Goal: Task Accomplishment & Management: Use online tool/utility

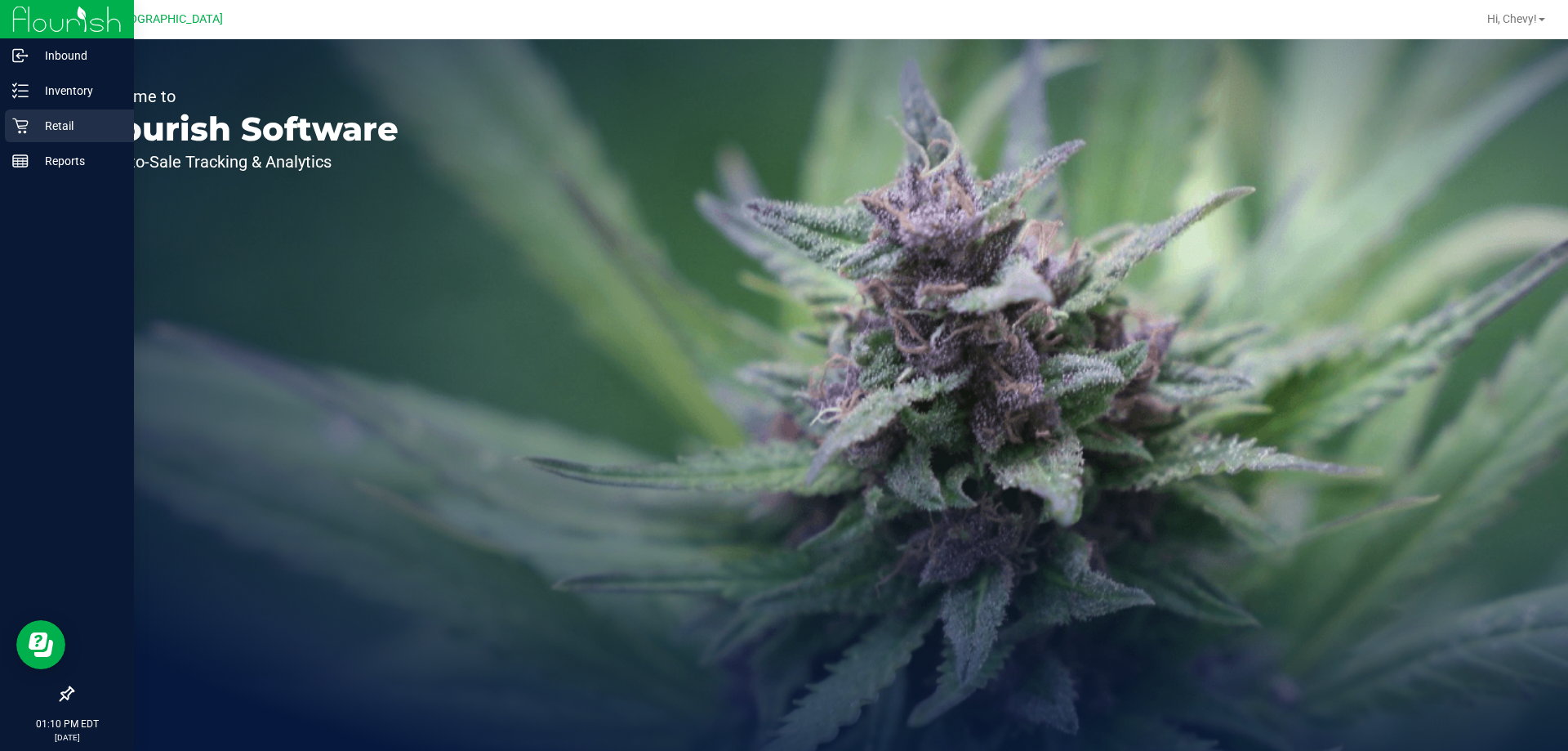
click at [41, 121] on p "Retail" at bounding box center [78, 126] width 98 height 20
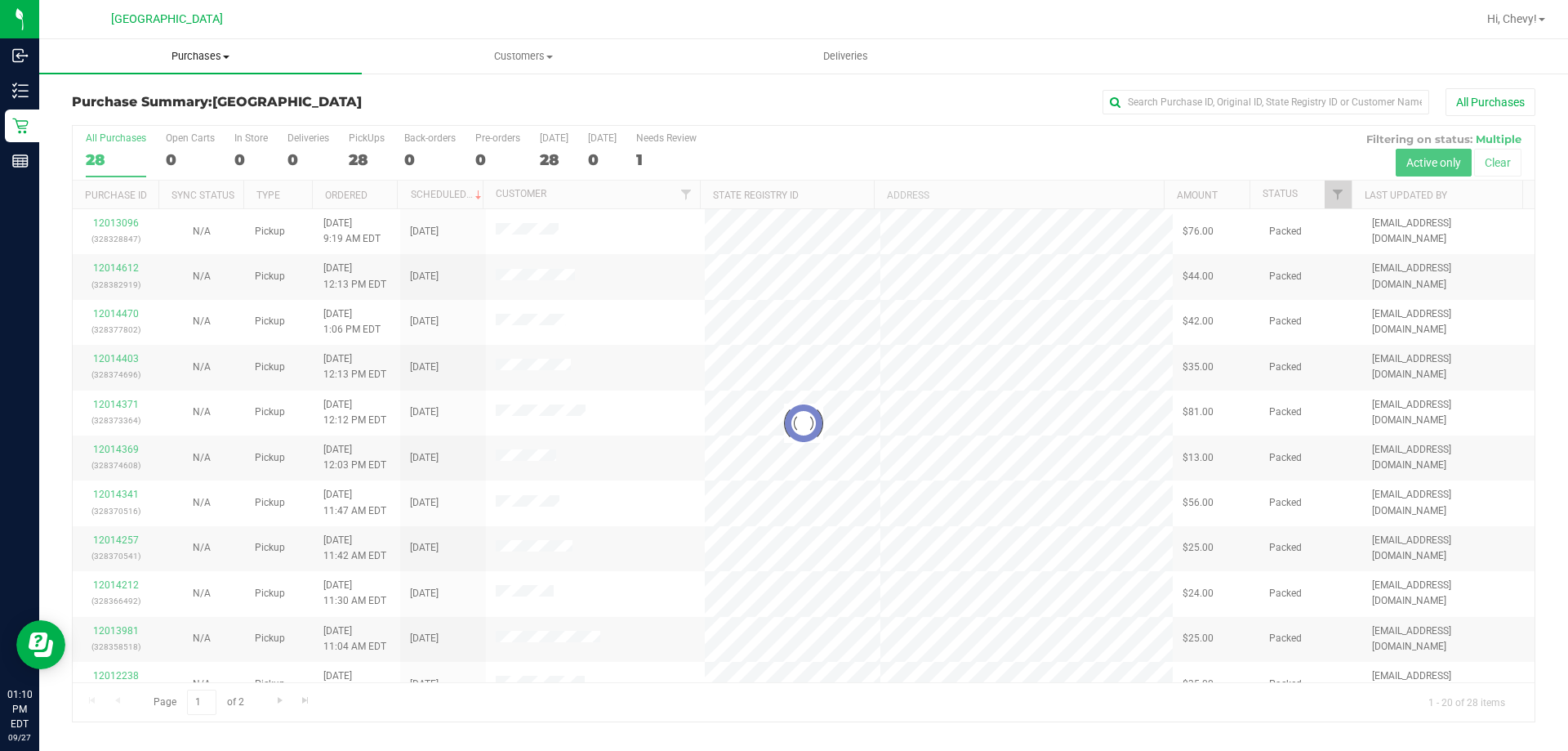
click at [191, 58] on span "Purchases" at bounding box center [200, 56] width 322 height 14
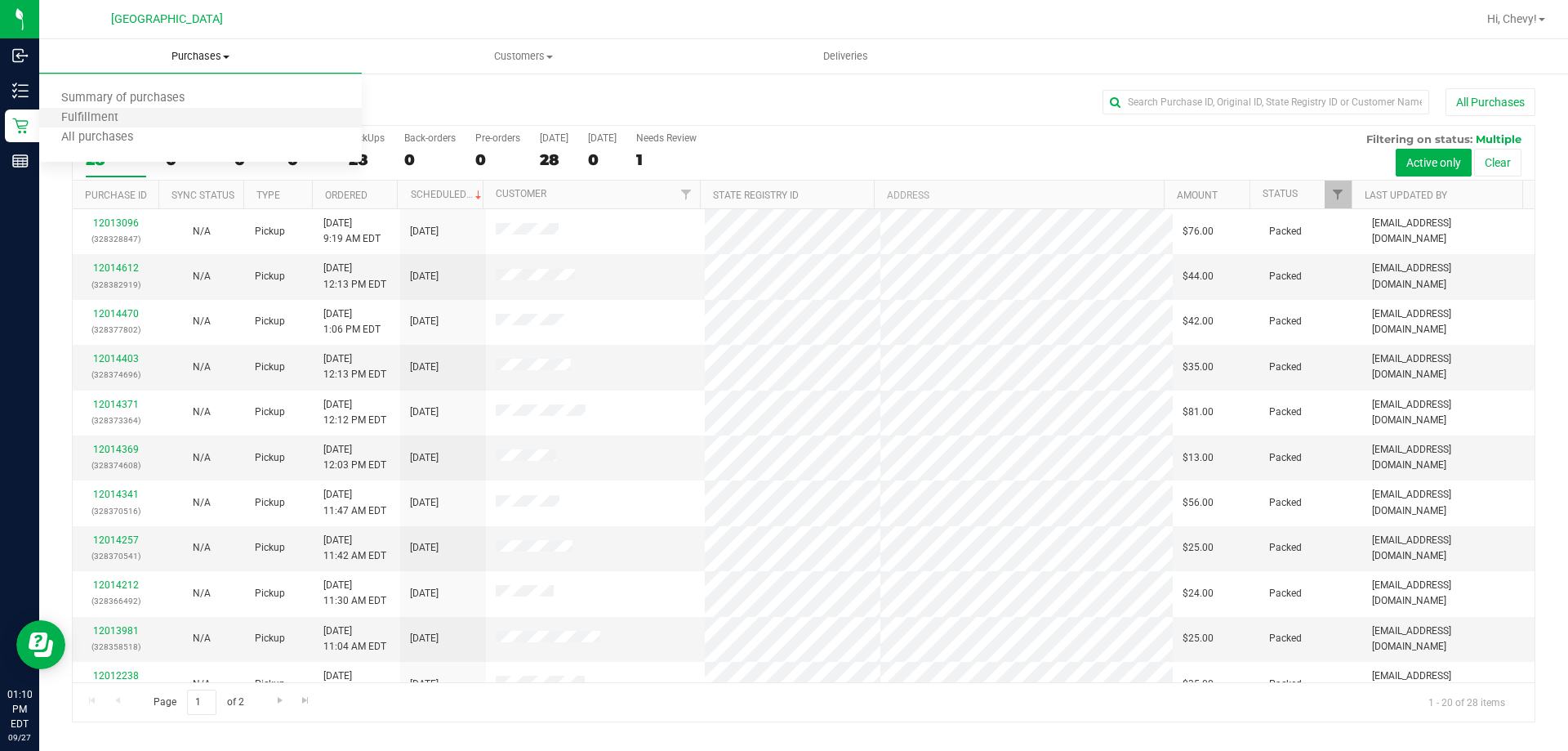
click at [196, 124] on li "Fulfillment" at bounding box center [200, 119] width 322 height 20
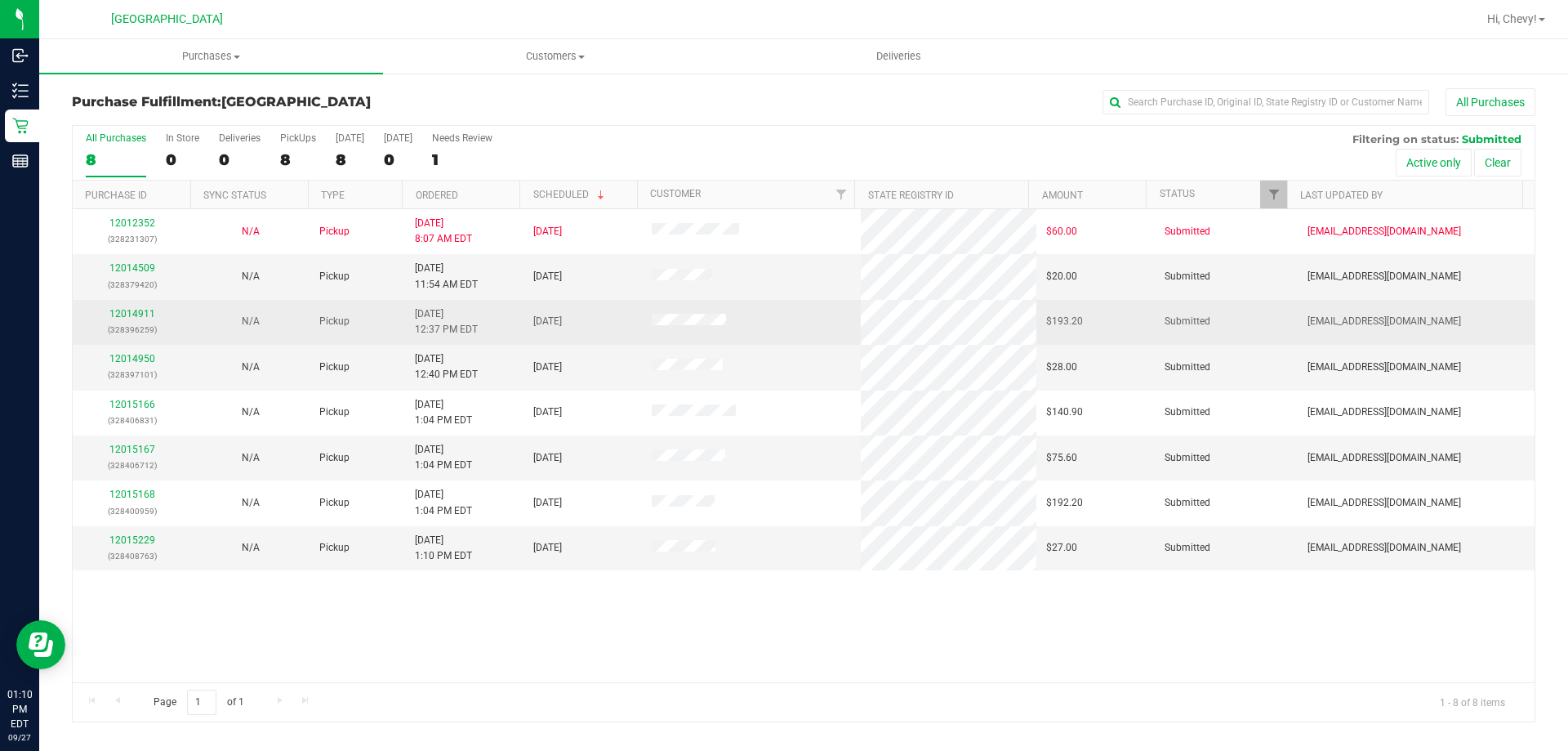
click at [144, 307] on div "12014911 (328396259)" at bounding box center [131, 322] width 99 height 31
click at [143, 311] on link "12014911" at bounding box center [132, 313] width 46 height 12
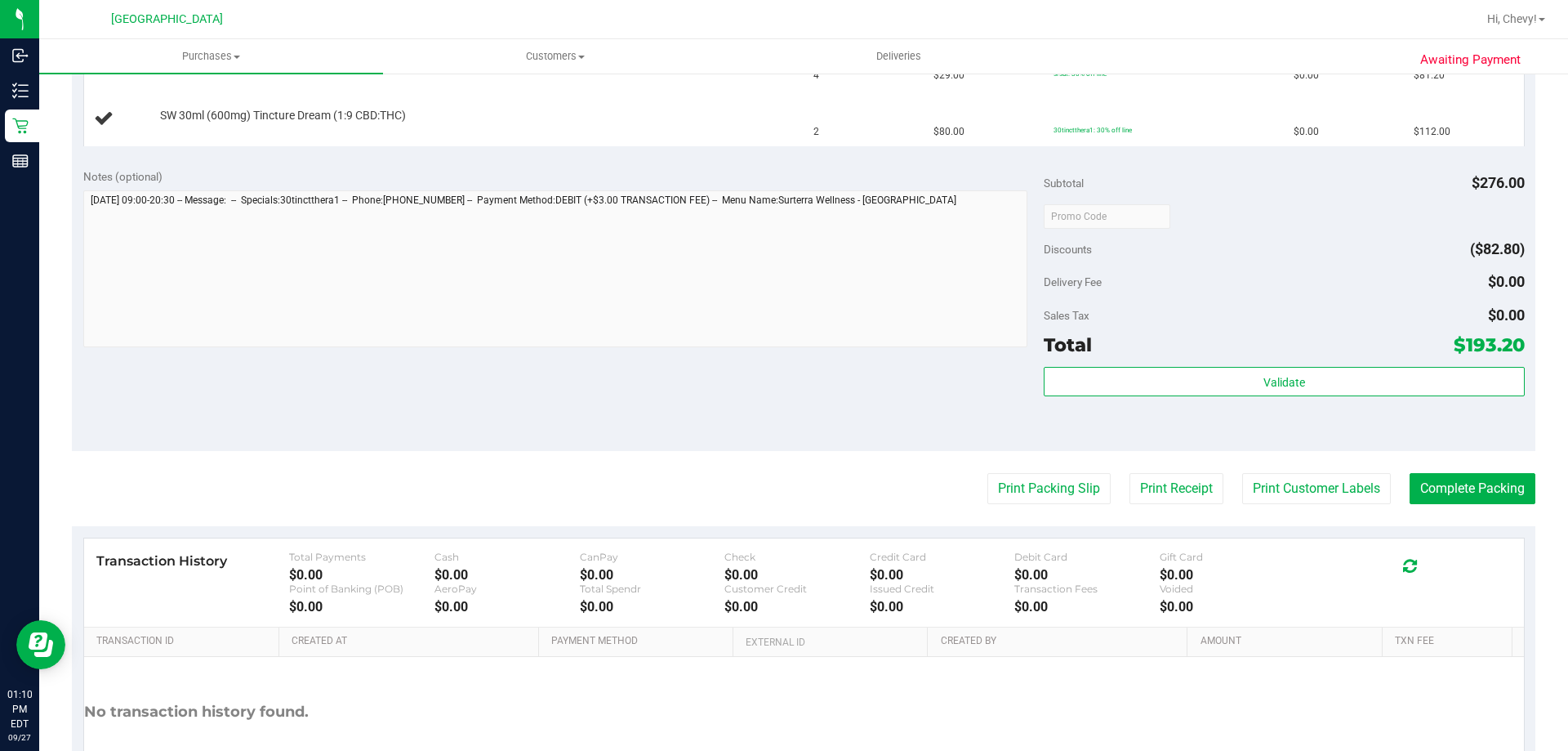
scroll to position [490, 0]
click at [732, 486] on button "Print Packing Slip" at bounding box center [1048, 486] width 123 height 31
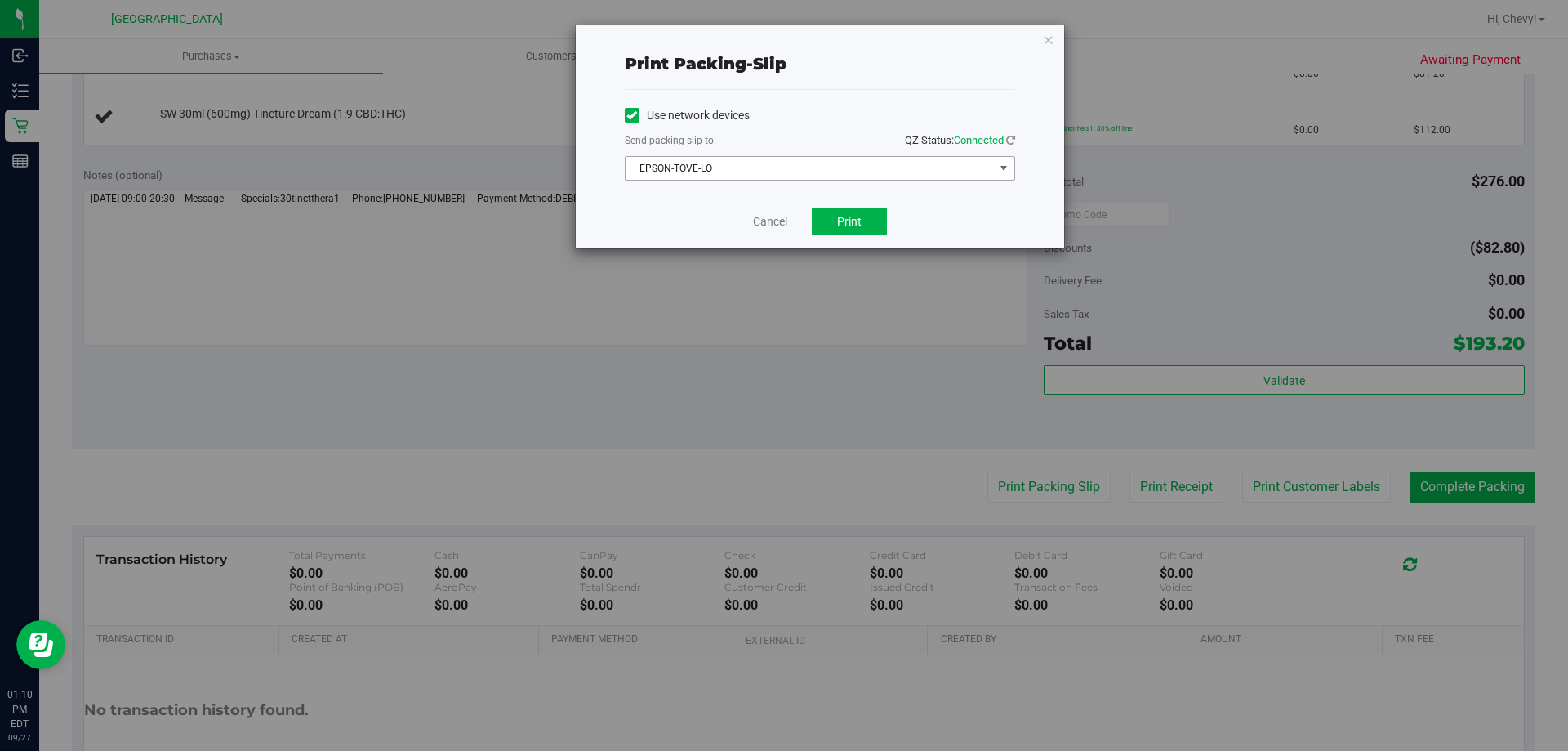
click at [732, 160] on span "EPSON-TOVE-LO" at bounding box center [809, 168] width 368 height 23
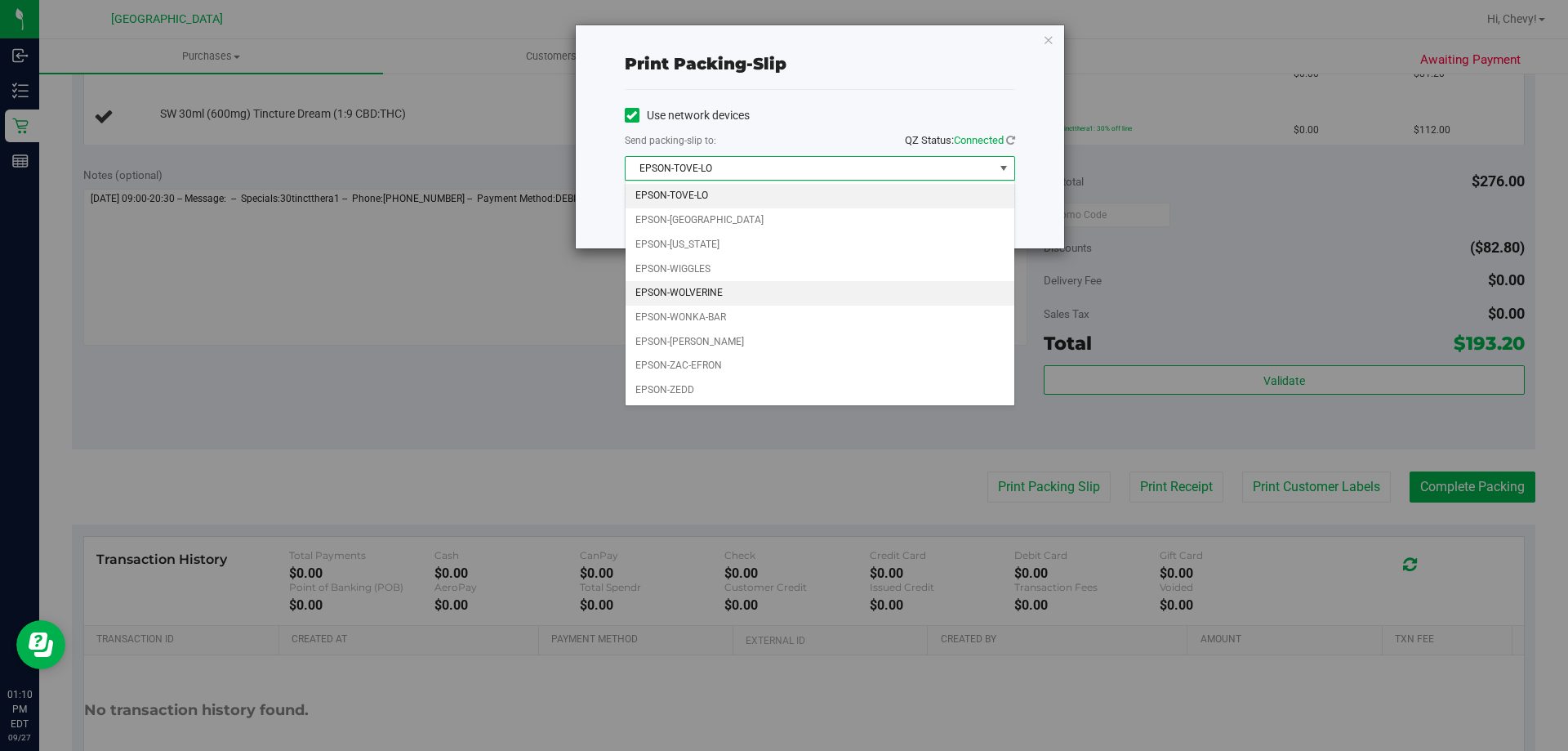
click at [732, 291] on li "EPSON-WOLVERINE" at bounding box center [819, 293] width 388 height 24
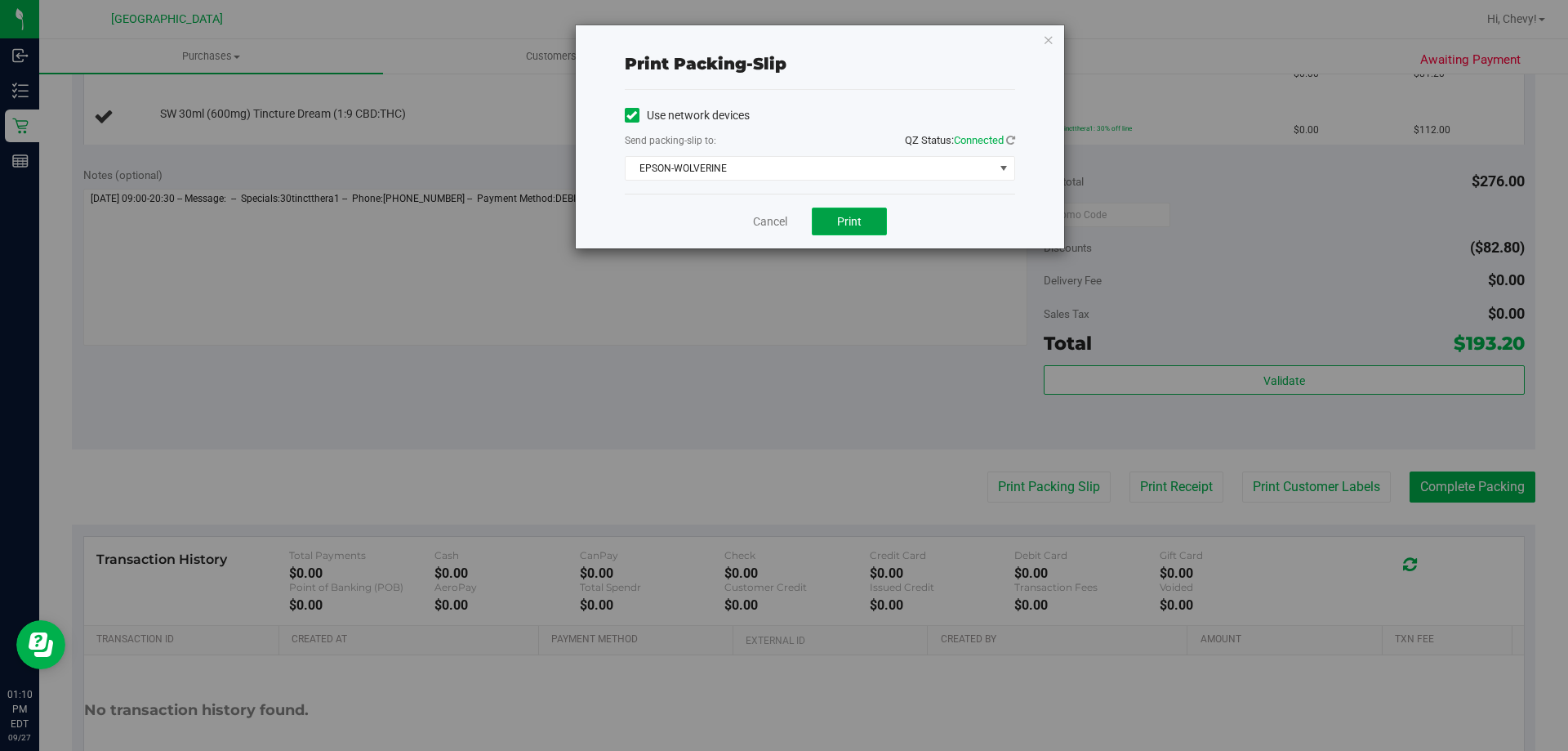
click at [732, 219] on span "Print" at bounding box center [848, 221] width 24 height 13
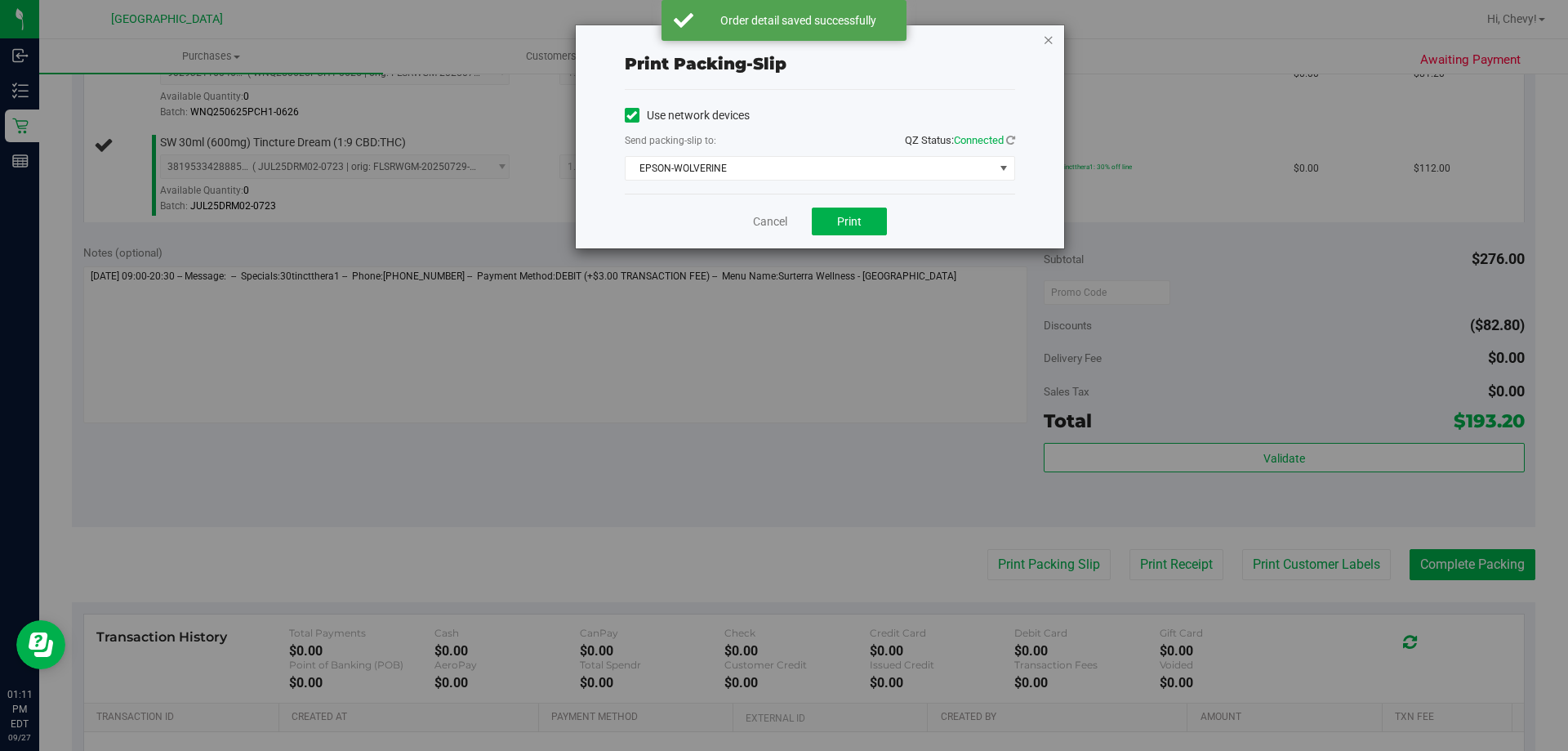
click at [732, 46] on icon "button" at bounding box center [1048, 39] width 12 height 20
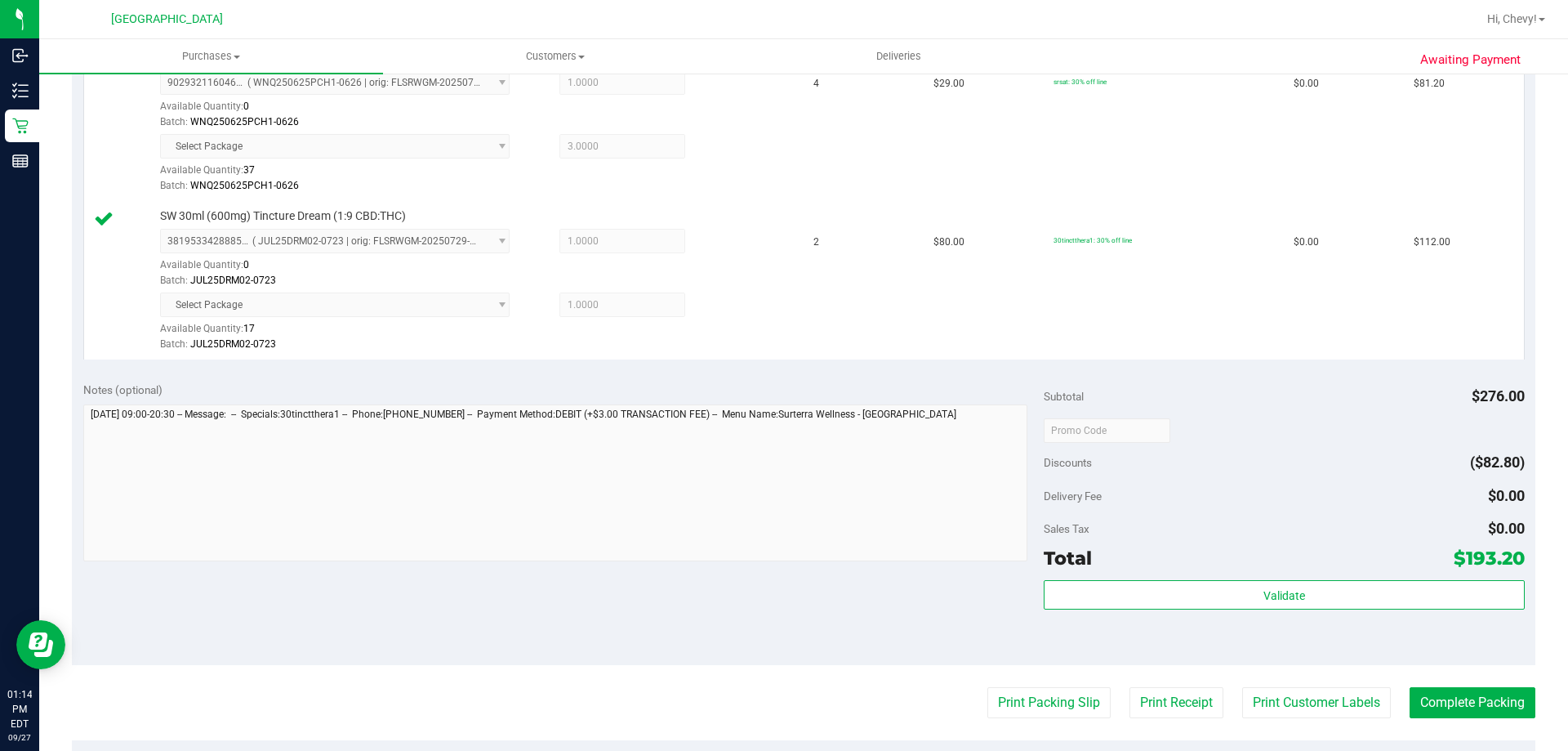
scroll to position [654, 0]
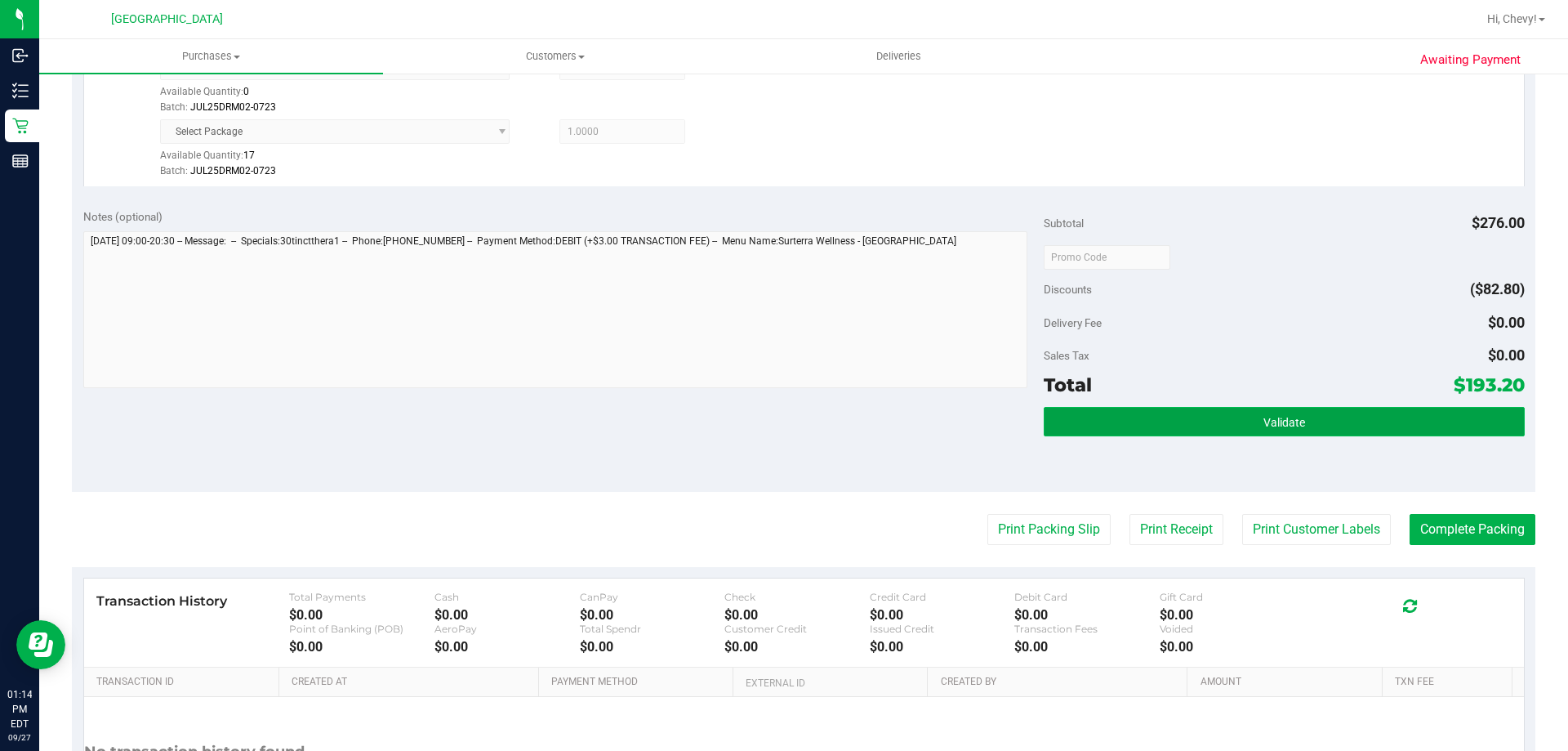
click at [732, 413] on button "Validate" at bounding box center [1284, 421] width 480 height 29
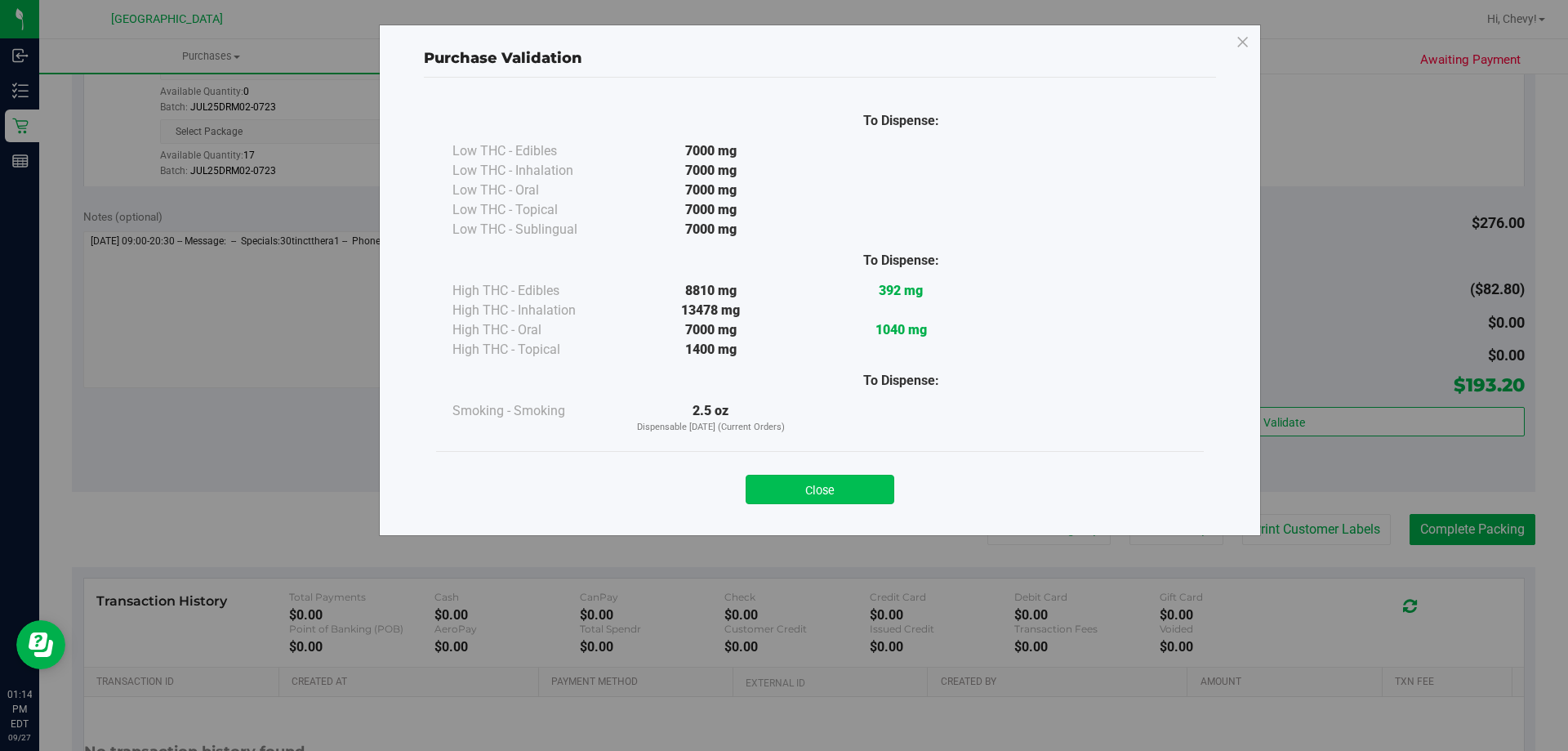
click at [732, 487] on button "Close" at bounding box center [819, 489] width 148 height 29
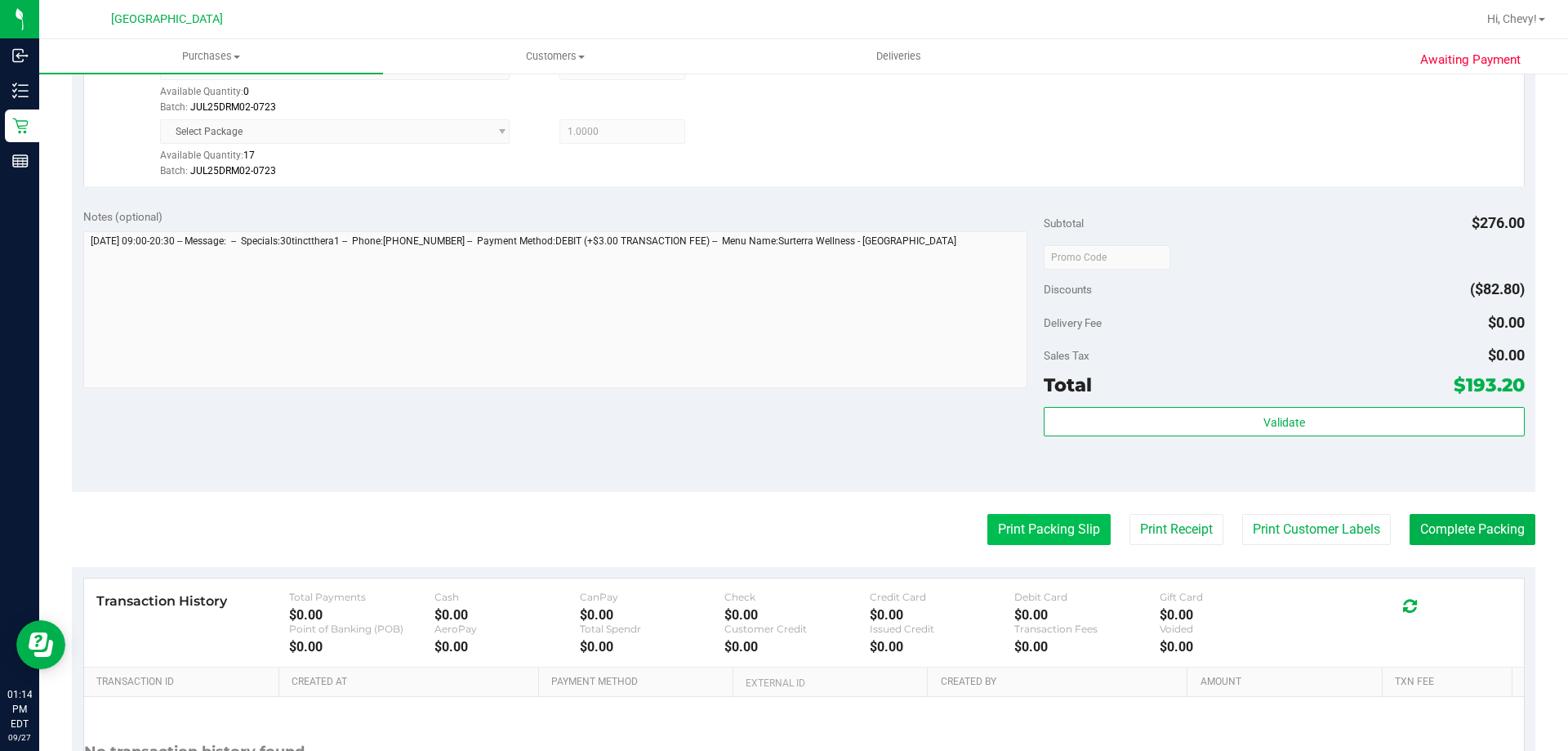
click at [732, 540] on button "Print Packing Slip" at bounding box center [1048, 529] width 123 height 31
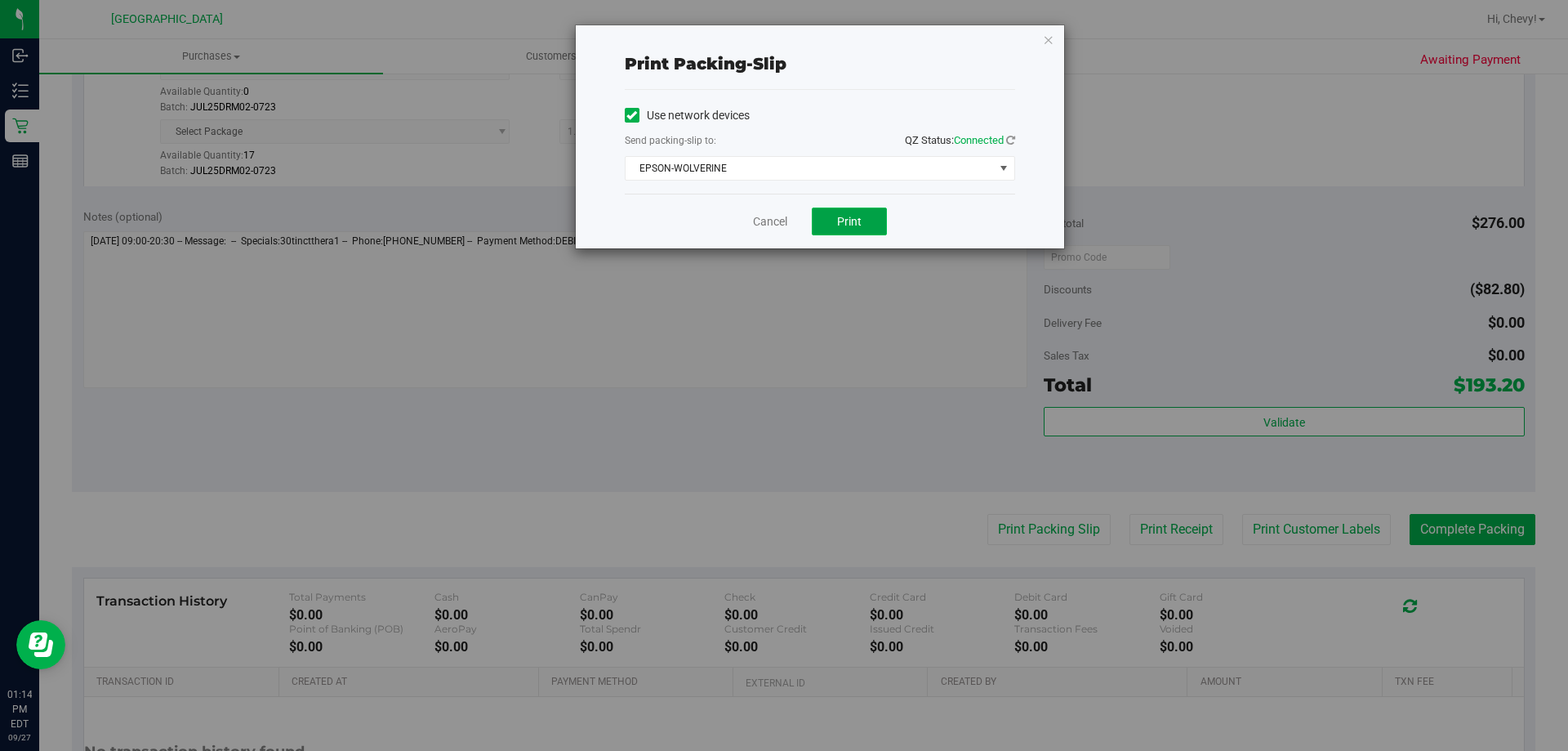
click at [732, 215] on button "Print" at bounding box center [848, 221] width 75 height 28
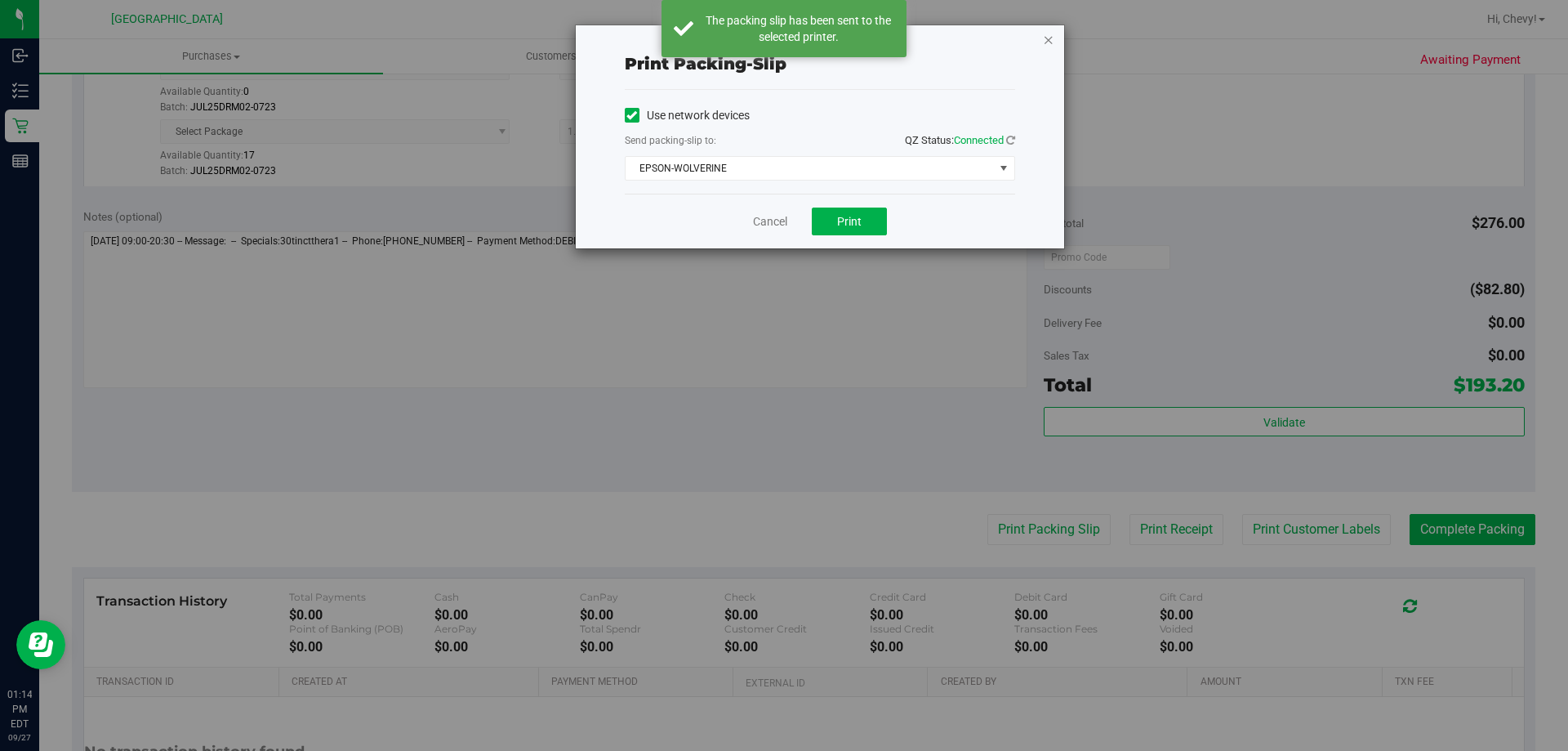
click at [732, 40] on icon "button" at bounding box center [1048, 39] width 12 height 20
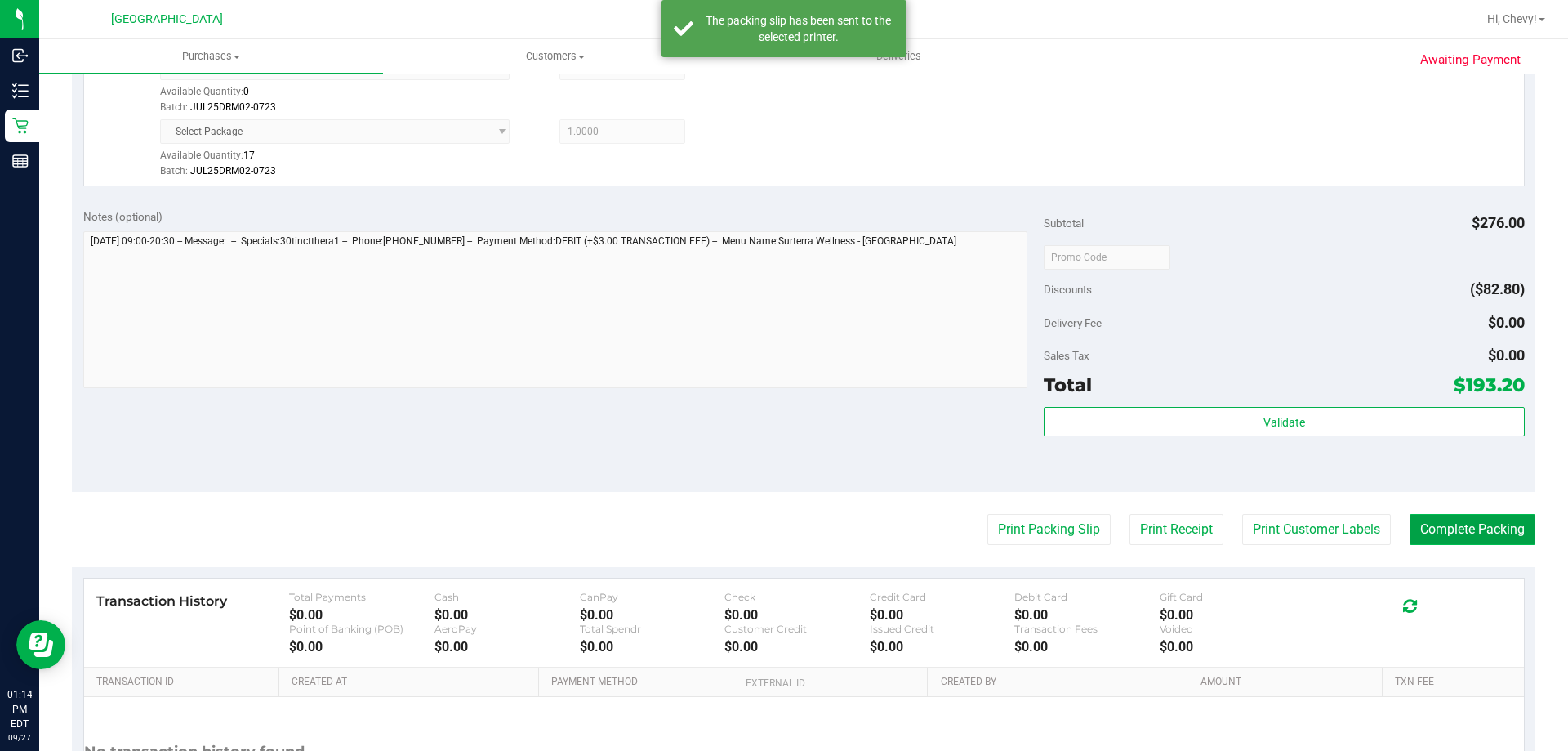
click at [732, 533] on button "Complete Packing" at bounding box center [1472, 529] width 126 height 31
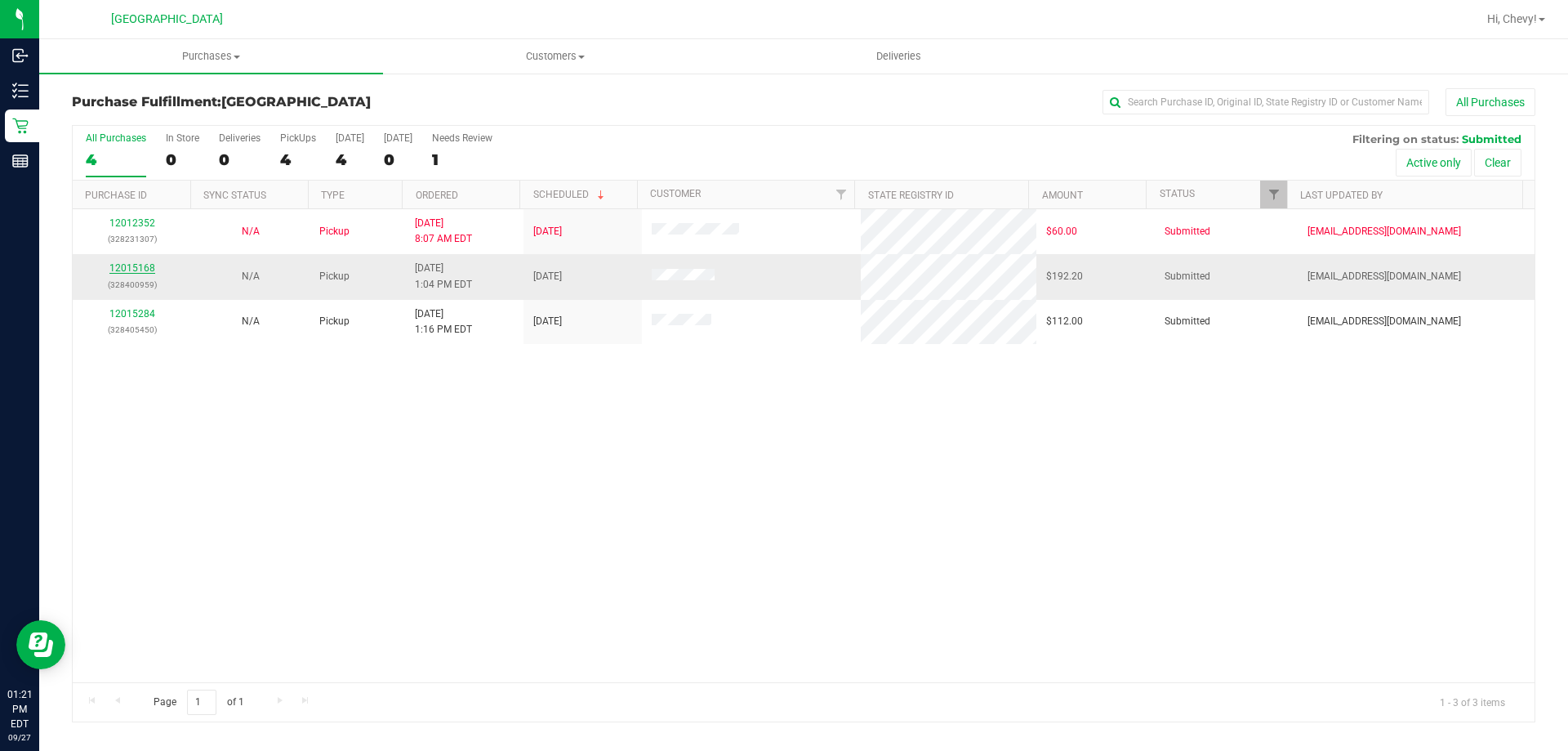
click at [129, 269] on link "12015168" at bounding box center [132, 268] width 46 height 12
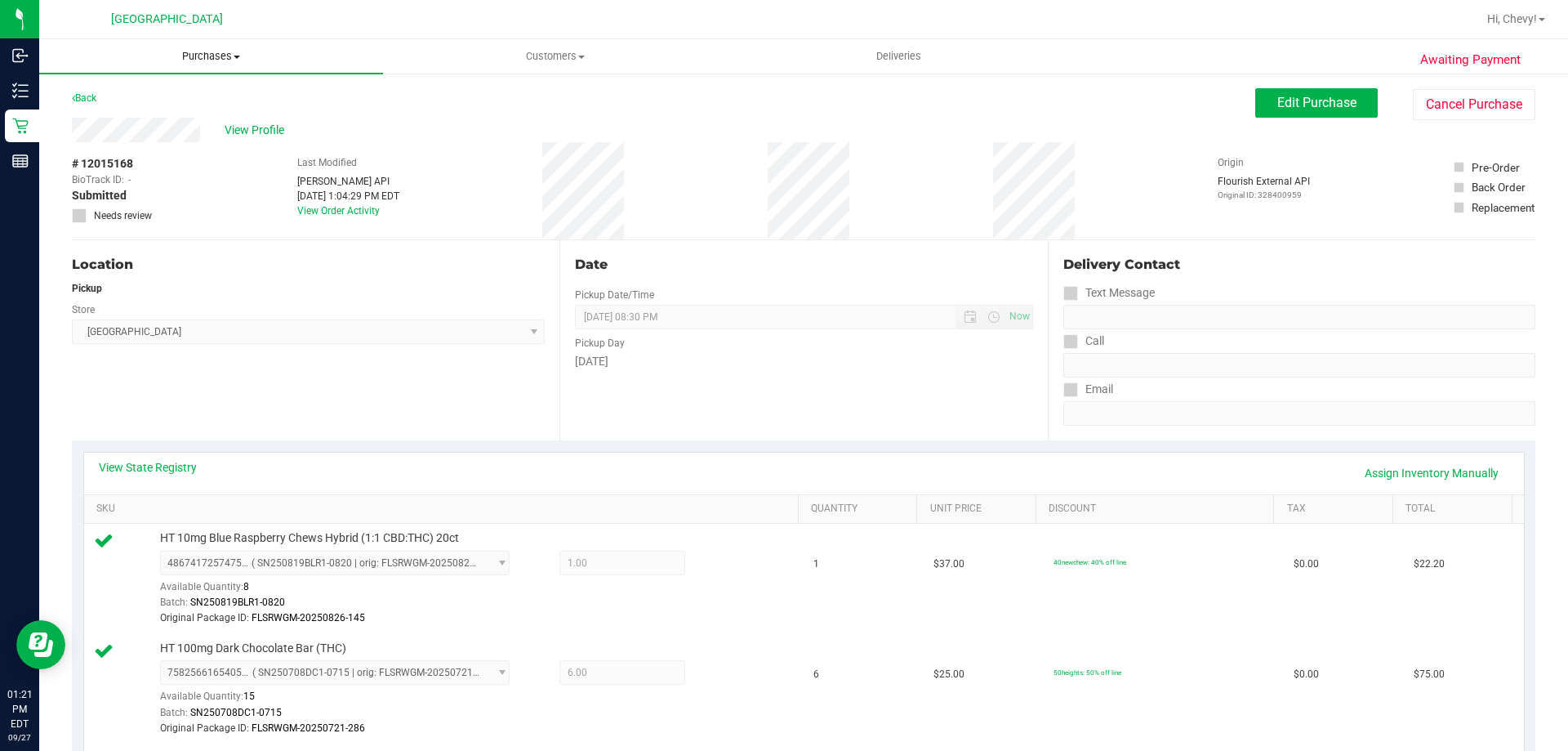
click at [225, 62] on span "Purchases" at bounding box center [211, 56] width 344 height 14
click at [219, 121] on li "Fulfillment" at bounding box center [211, 119] width 344 height 20
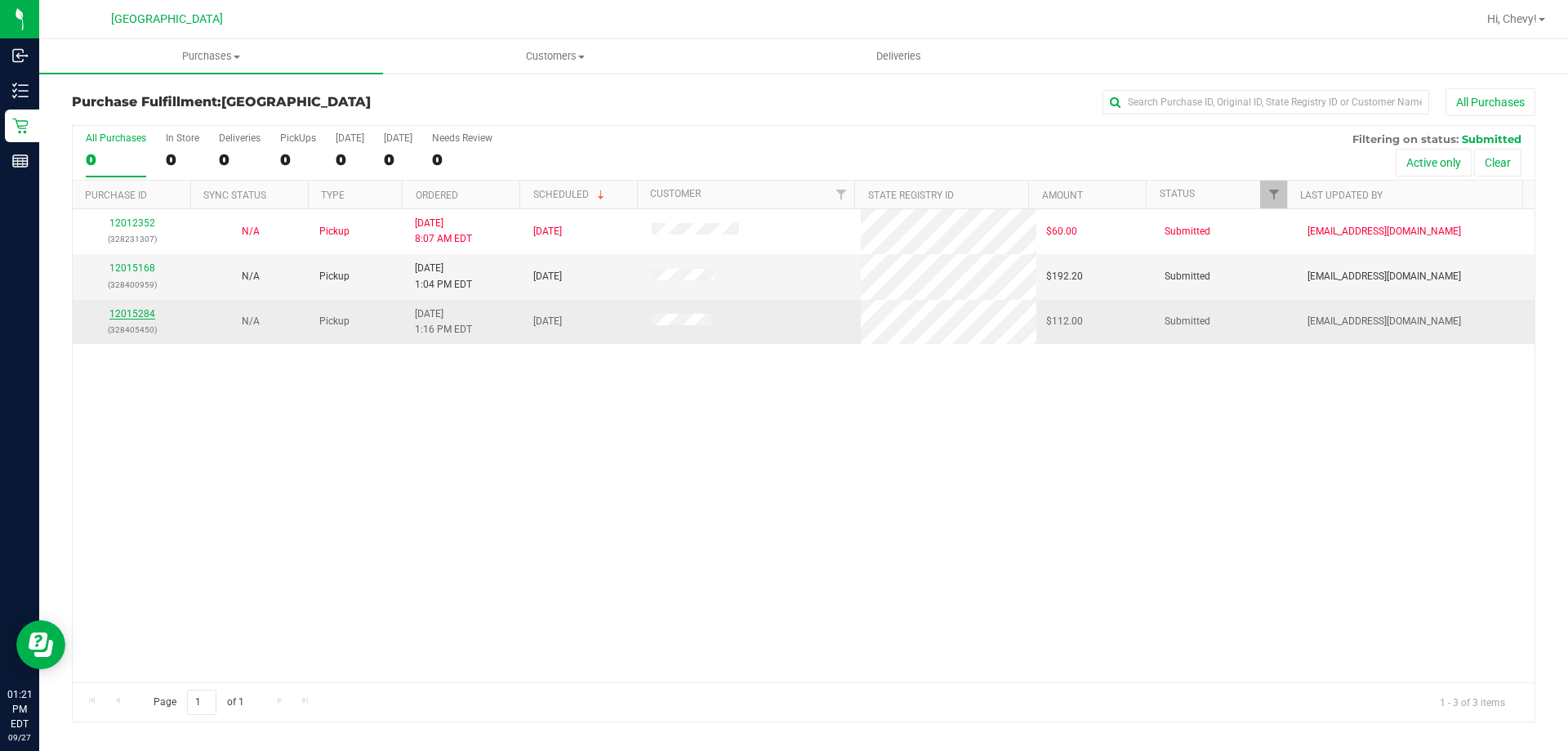
click at [118, 316] on link "12015284" at bounding box center [132, 313] width 46 height 12
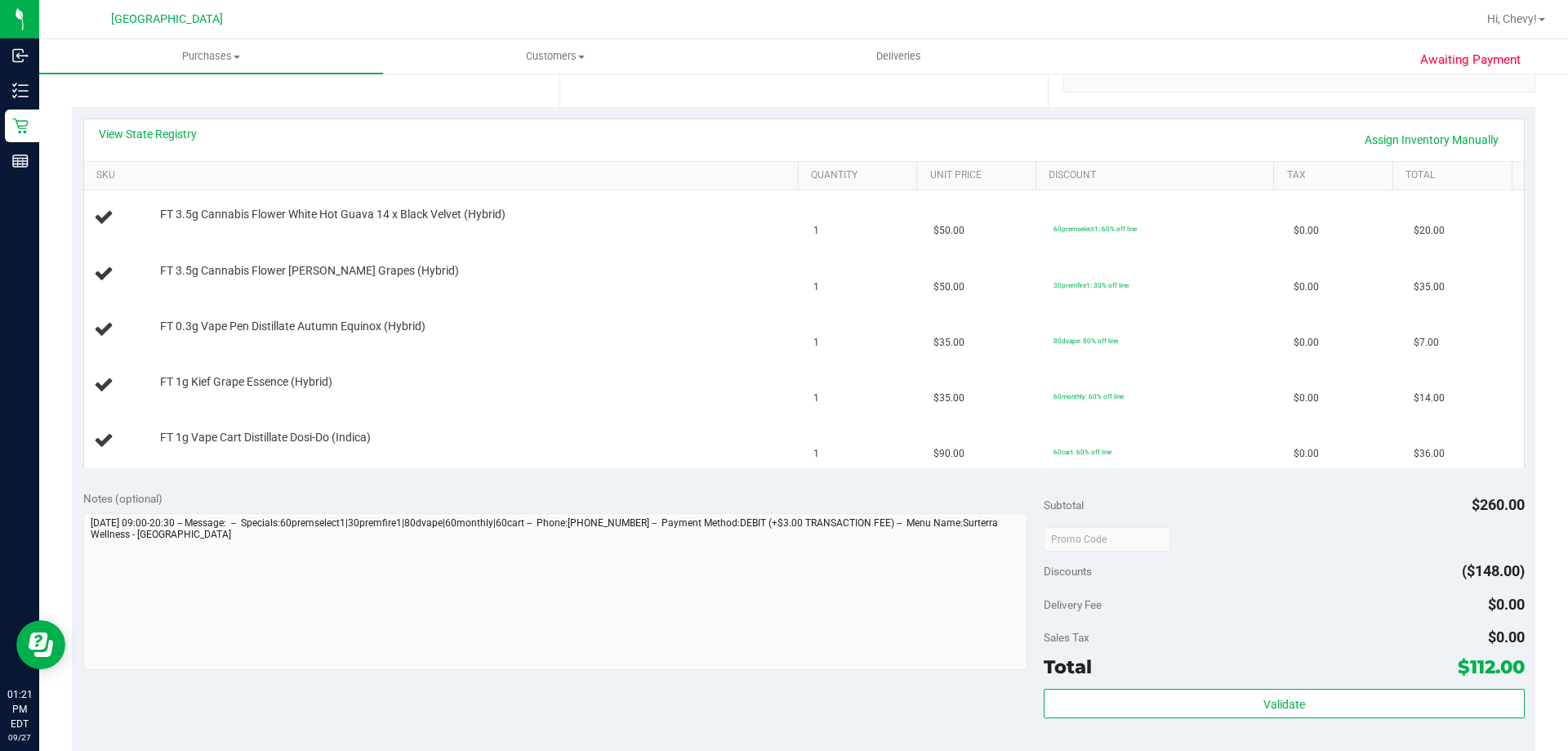
scroll to position [490, 0]
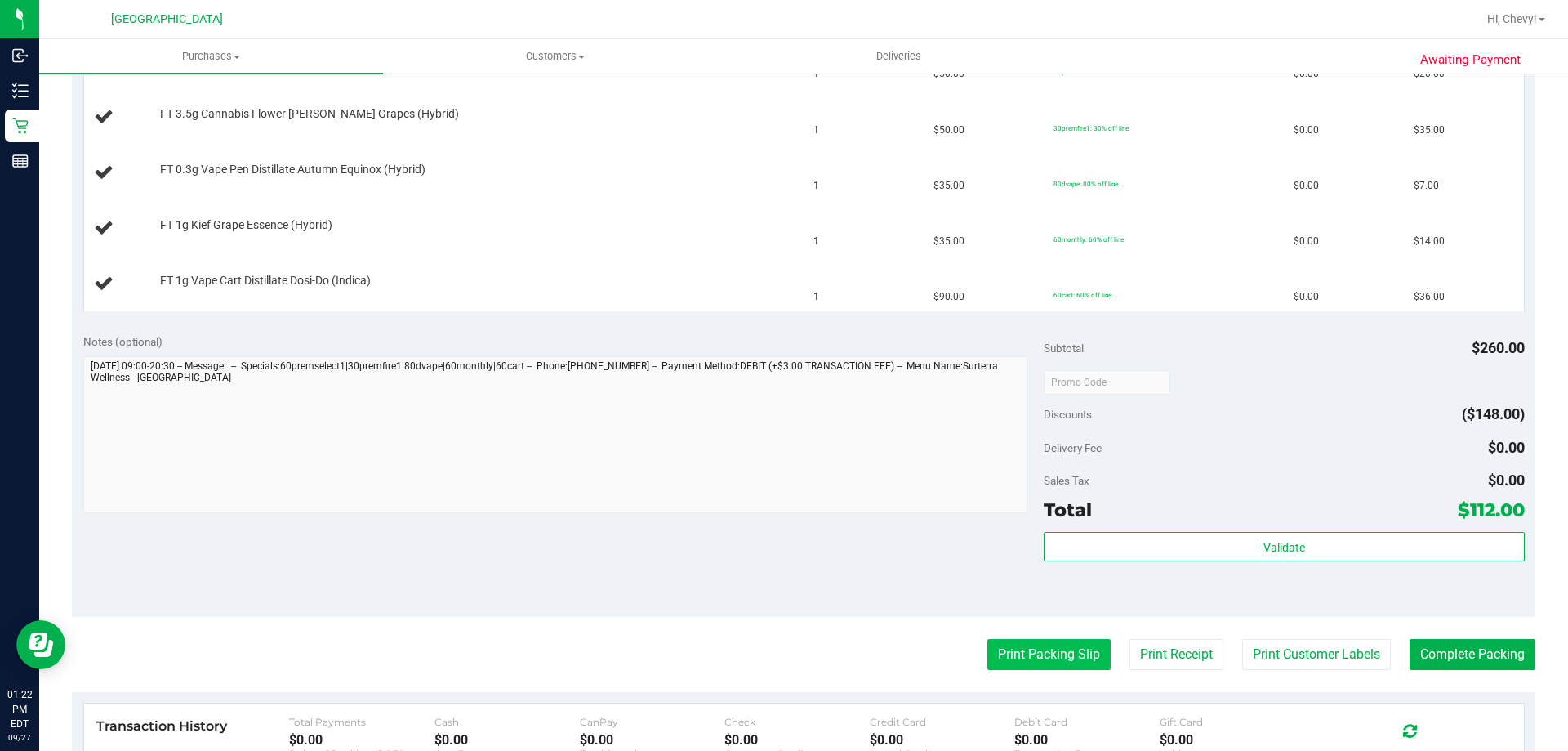
click at [732, 665] on button "Print Packing Slip" at bounding box center [1048, 654] width 123 height 31
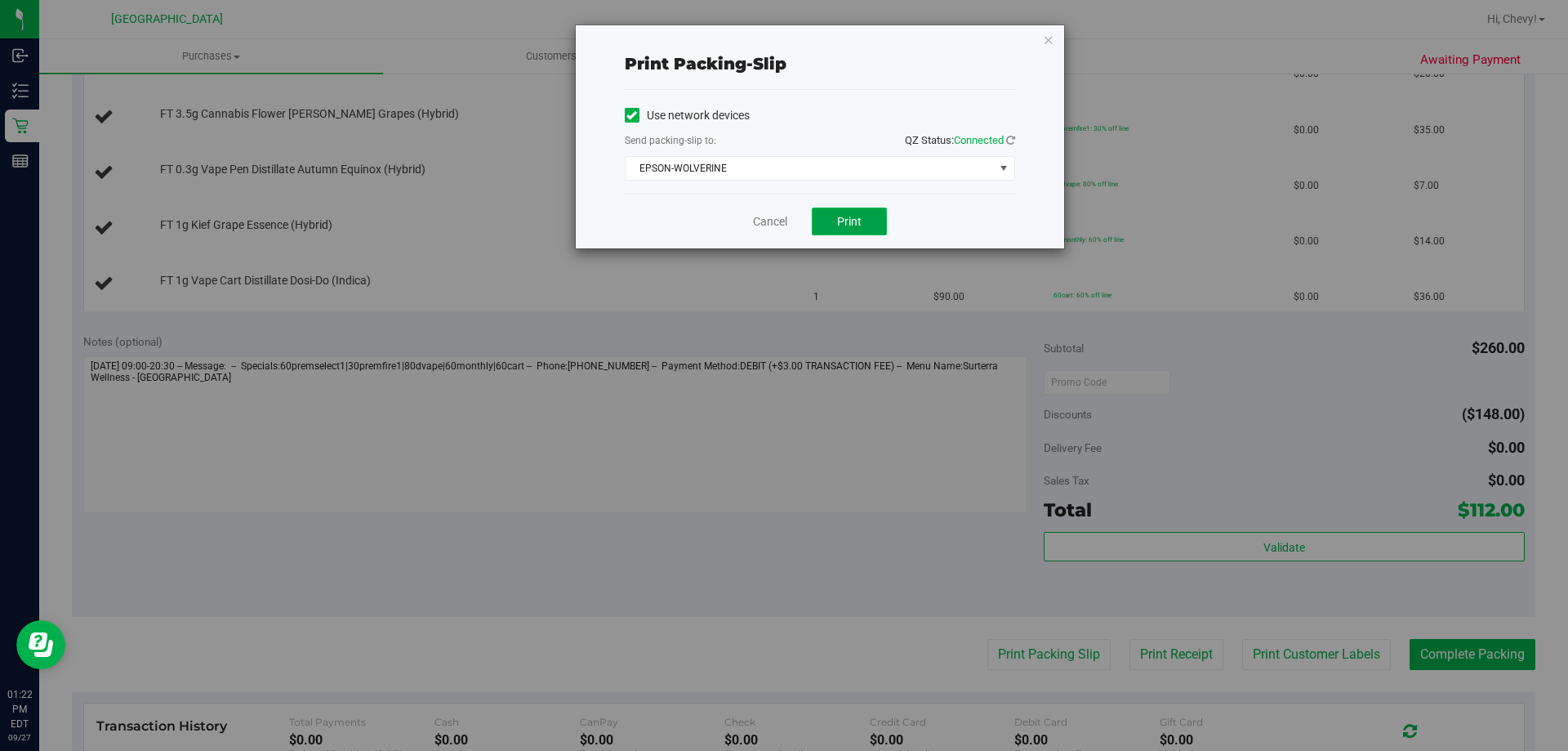
click at [732, 225] on span "Print" at bounding box center [848, 221] width 24 height 13
click at [732, 35] on icon "button" at bounding box center [1048, 39] width 12 height 20
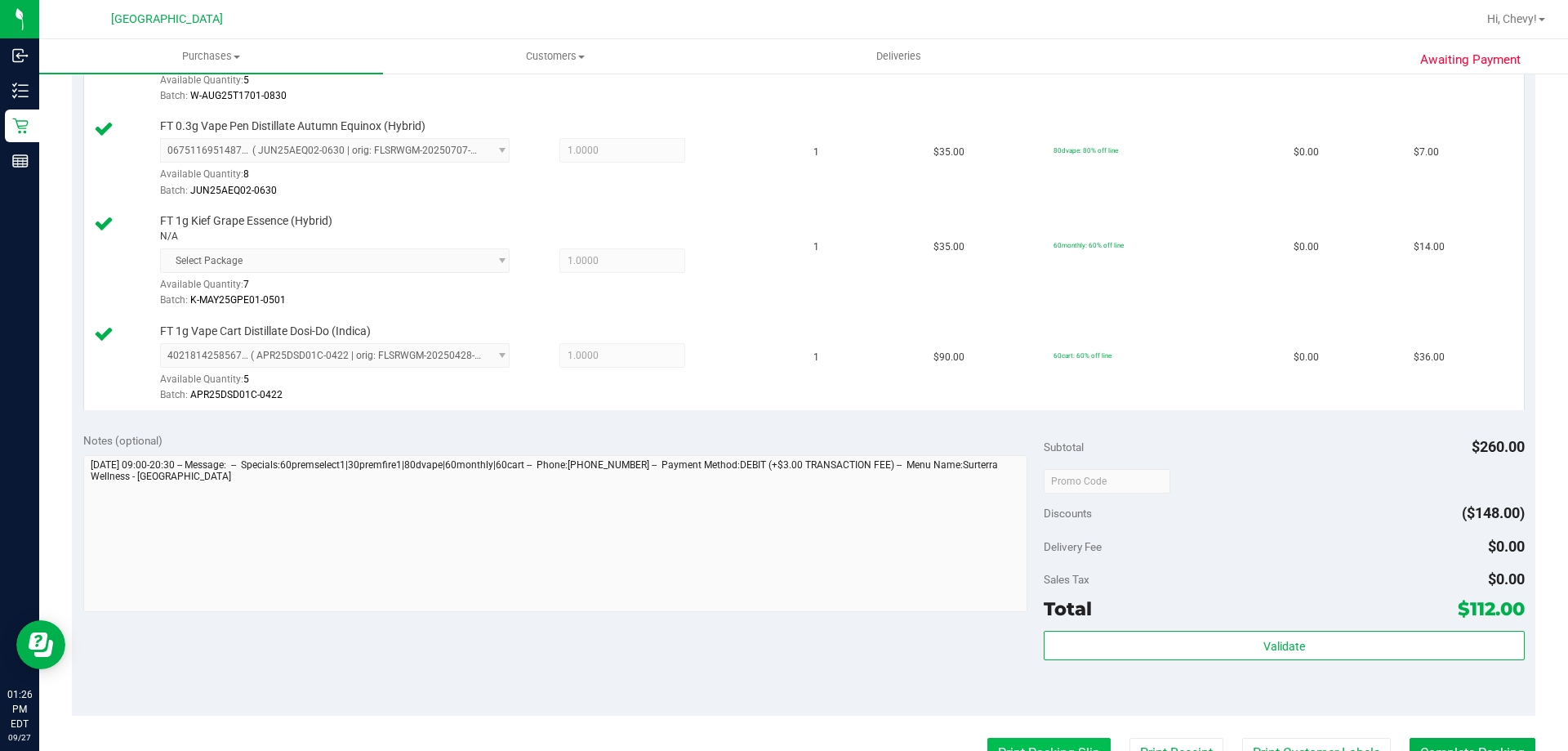
scroll to position [572, 0]
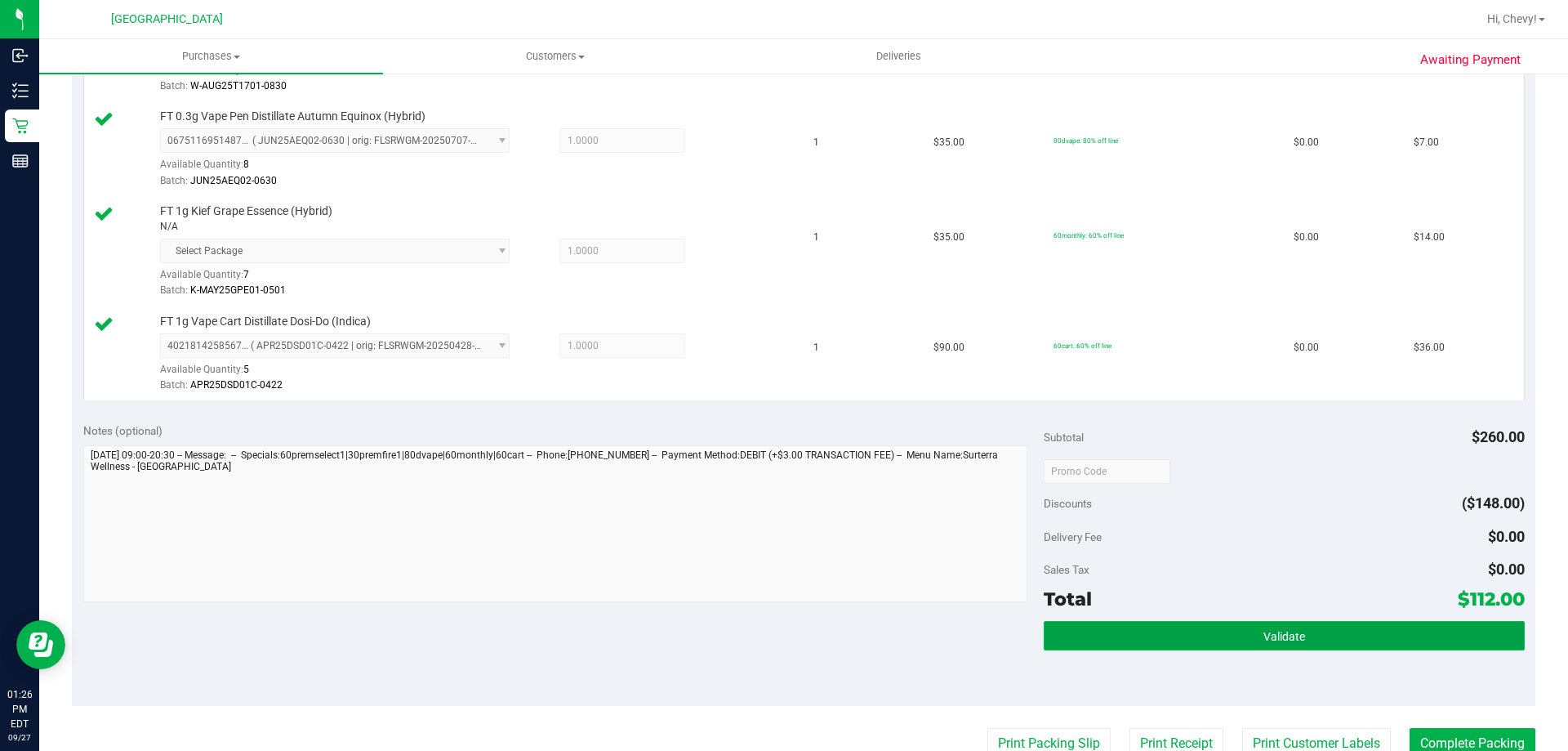
click at [732, 633] on button "Validate" at bounding box center [1284, 635] width 480 height 29
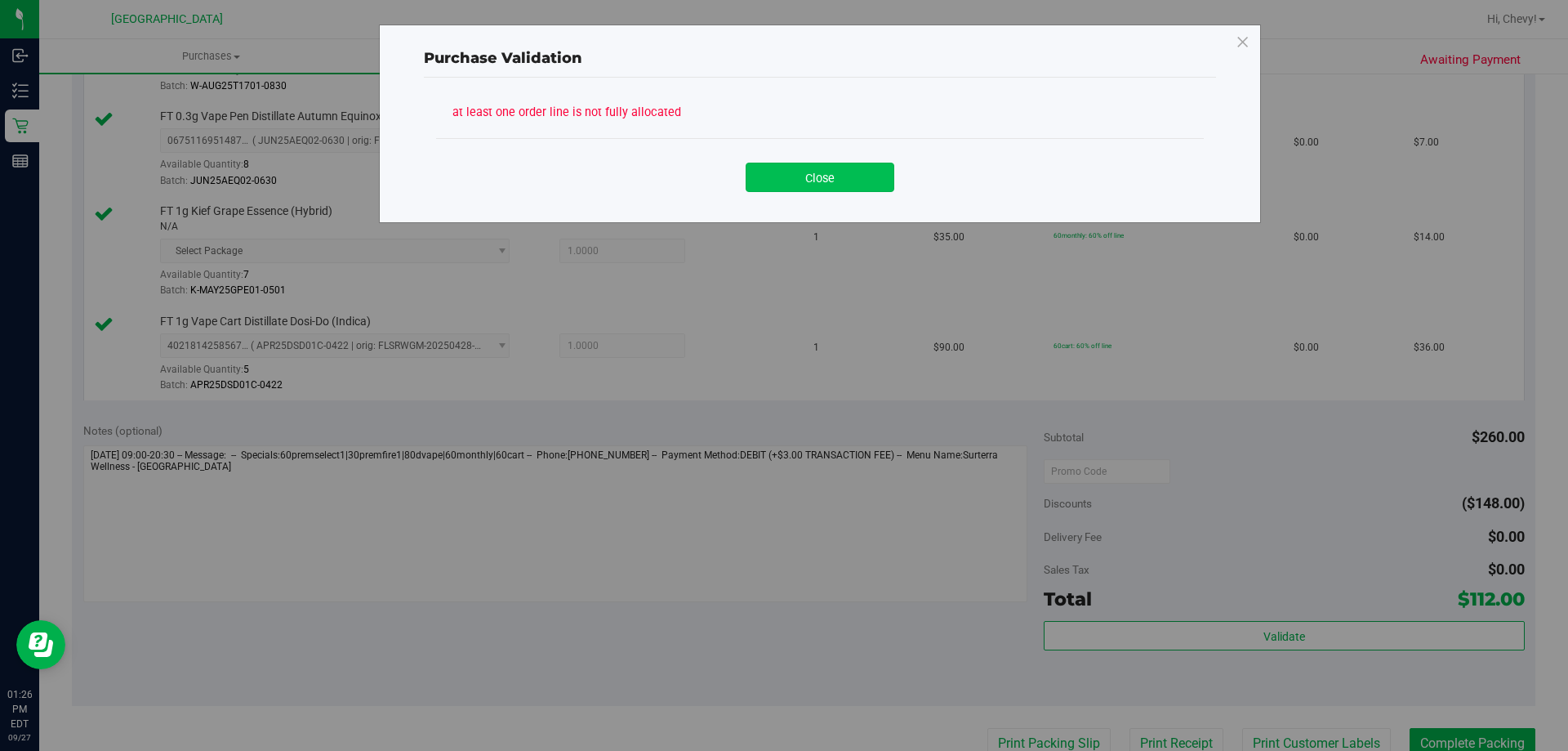
click at [732, 188] on button "Close" at bounding box center [819, 177] width 148 height 29
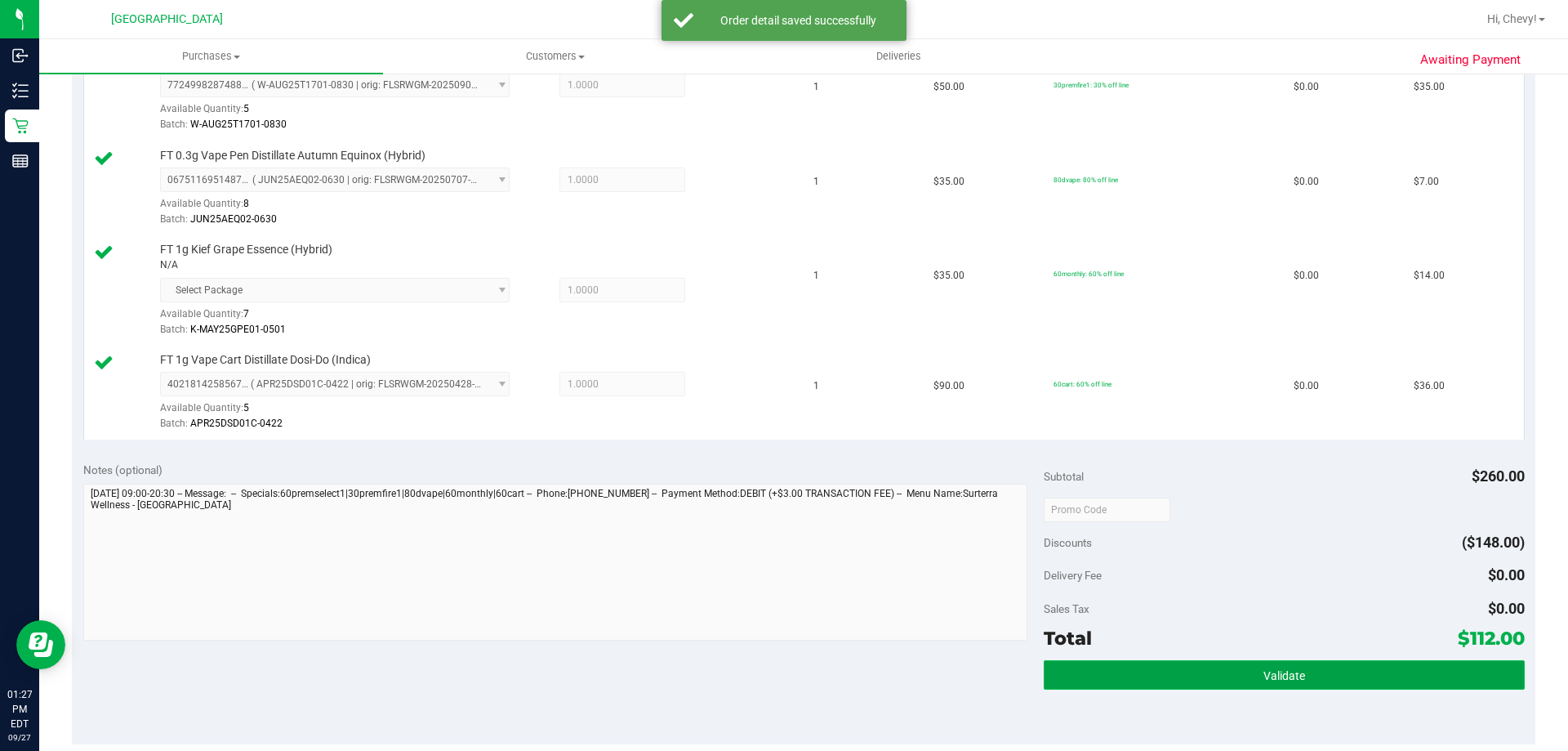
click at [732, 669] on span "Validate" at bounding box center [1284, 676] width 42 height 13
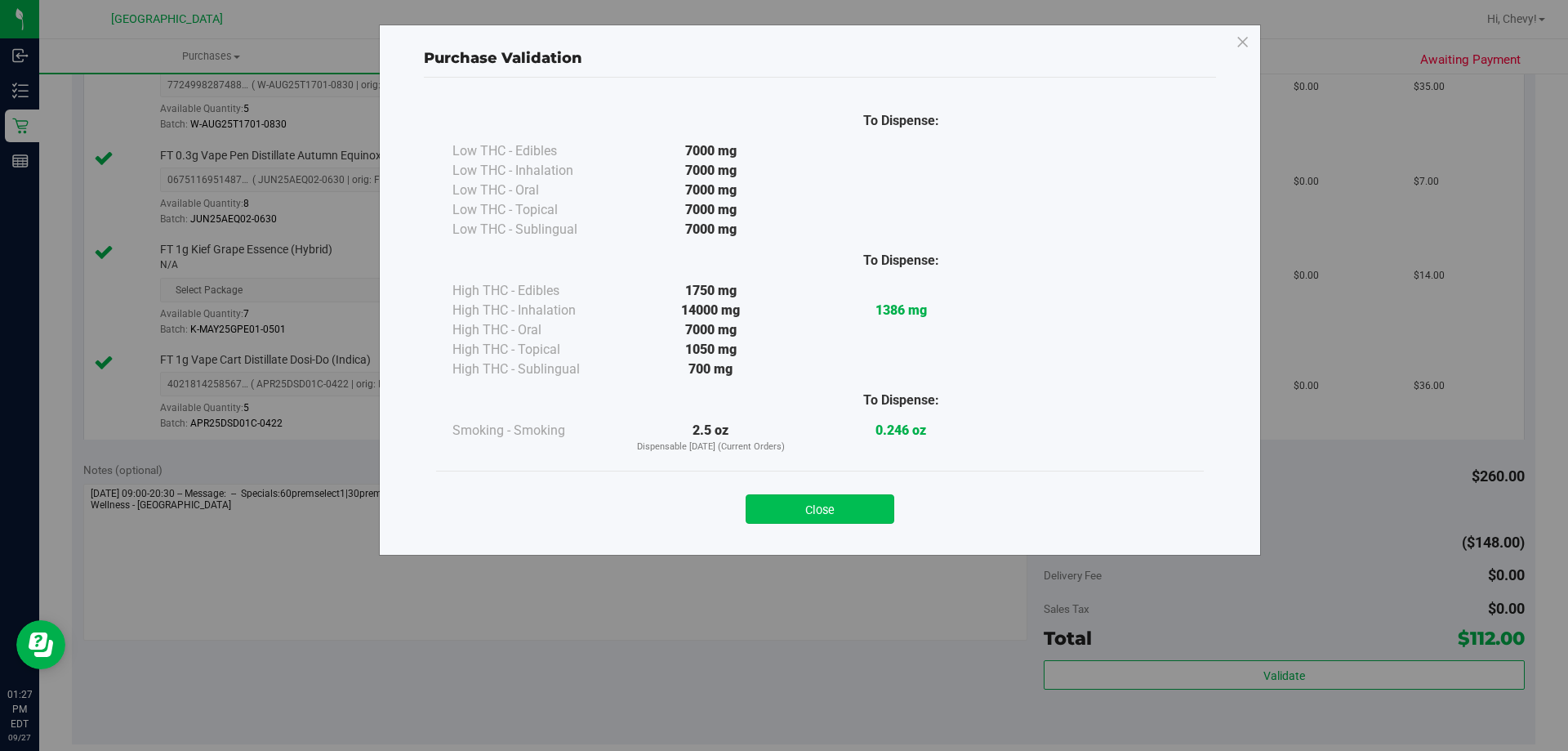
click at [732, 505] on button "Close" at bounding box center [819, 509] width 148 height 29
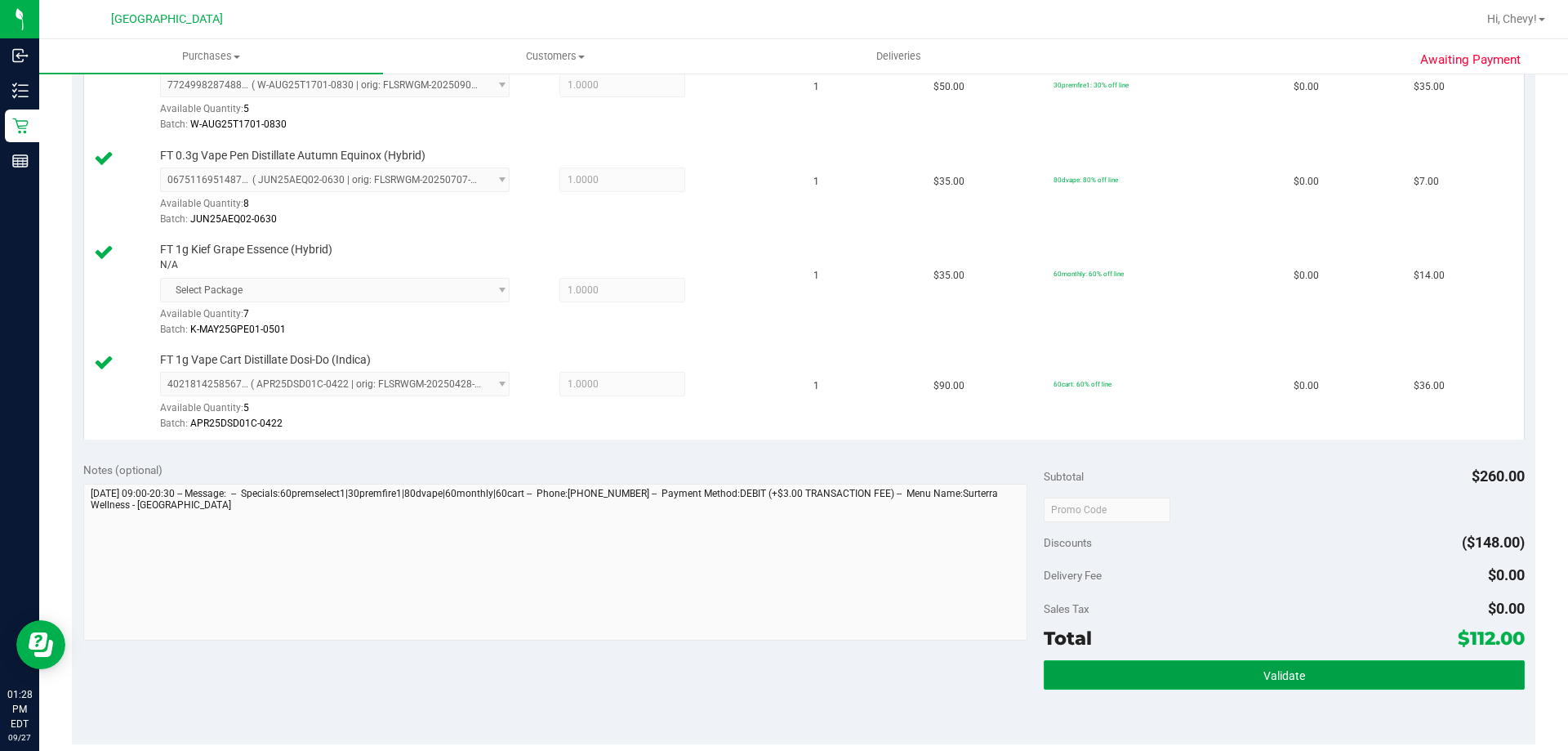
click at [732, 682] on button "Validate" at bounding box center [1284, 675] width 480 height 29
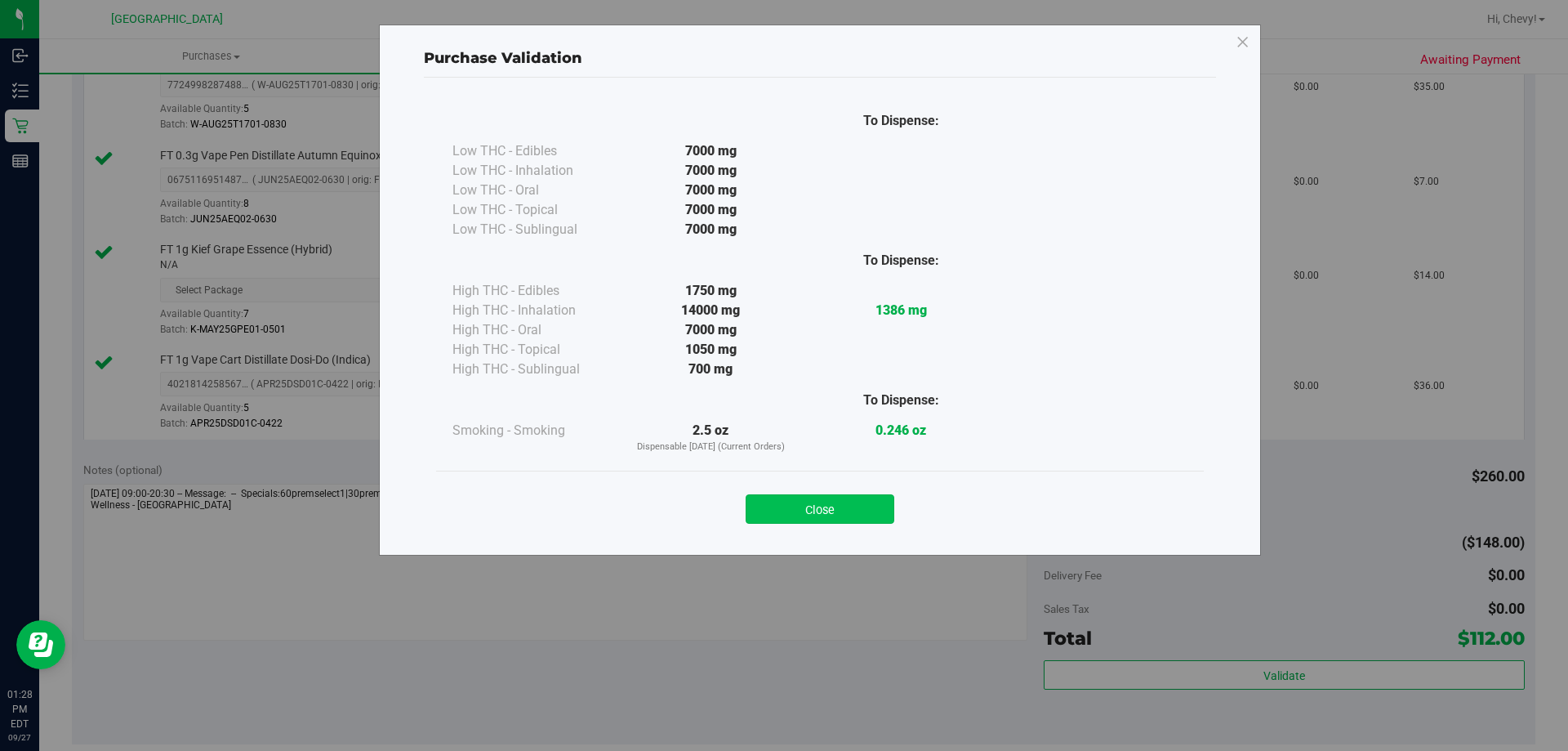
click at [732, 512] on button "Close" at bounding box center [819, 509] width 148 height 29
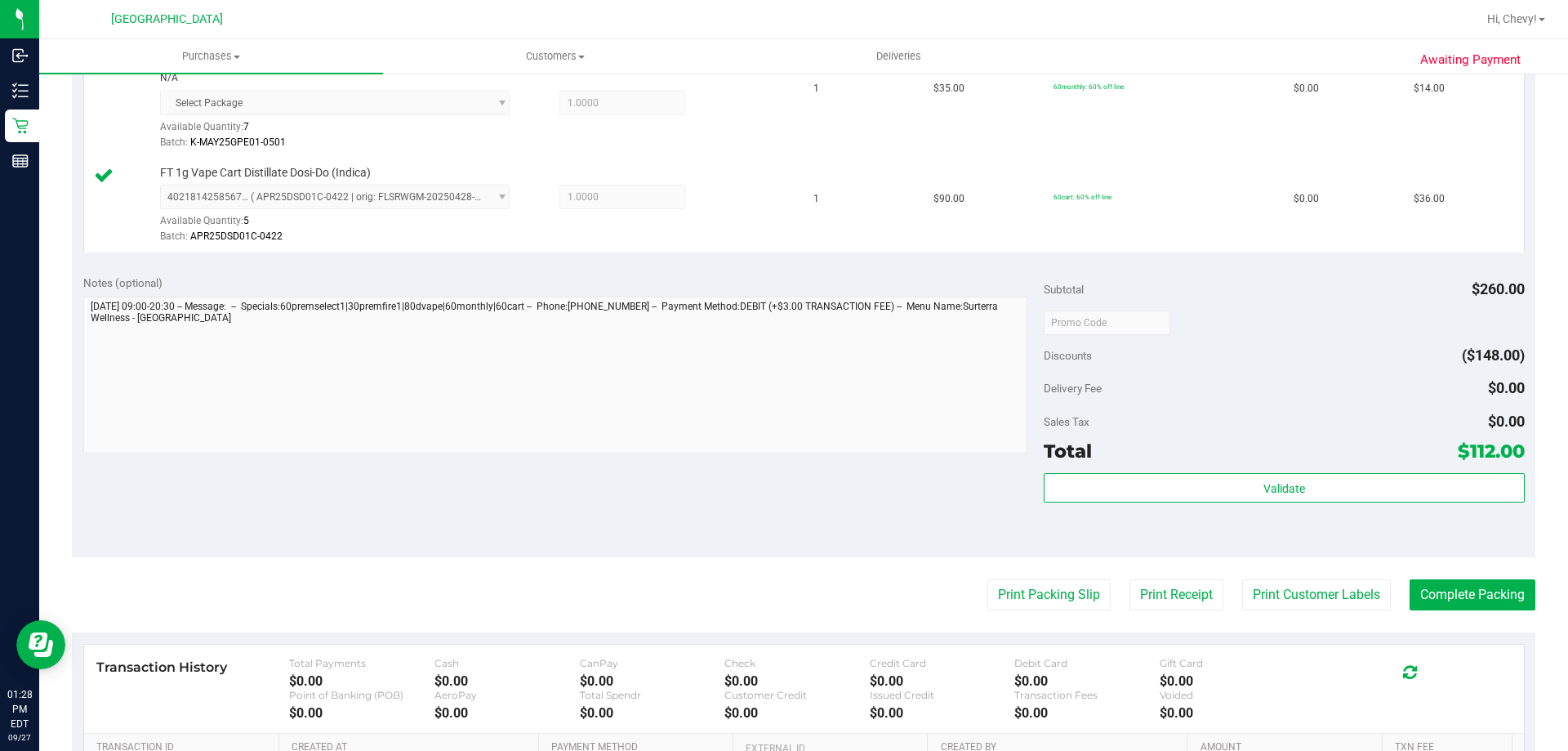
scroll to position [899, 0]
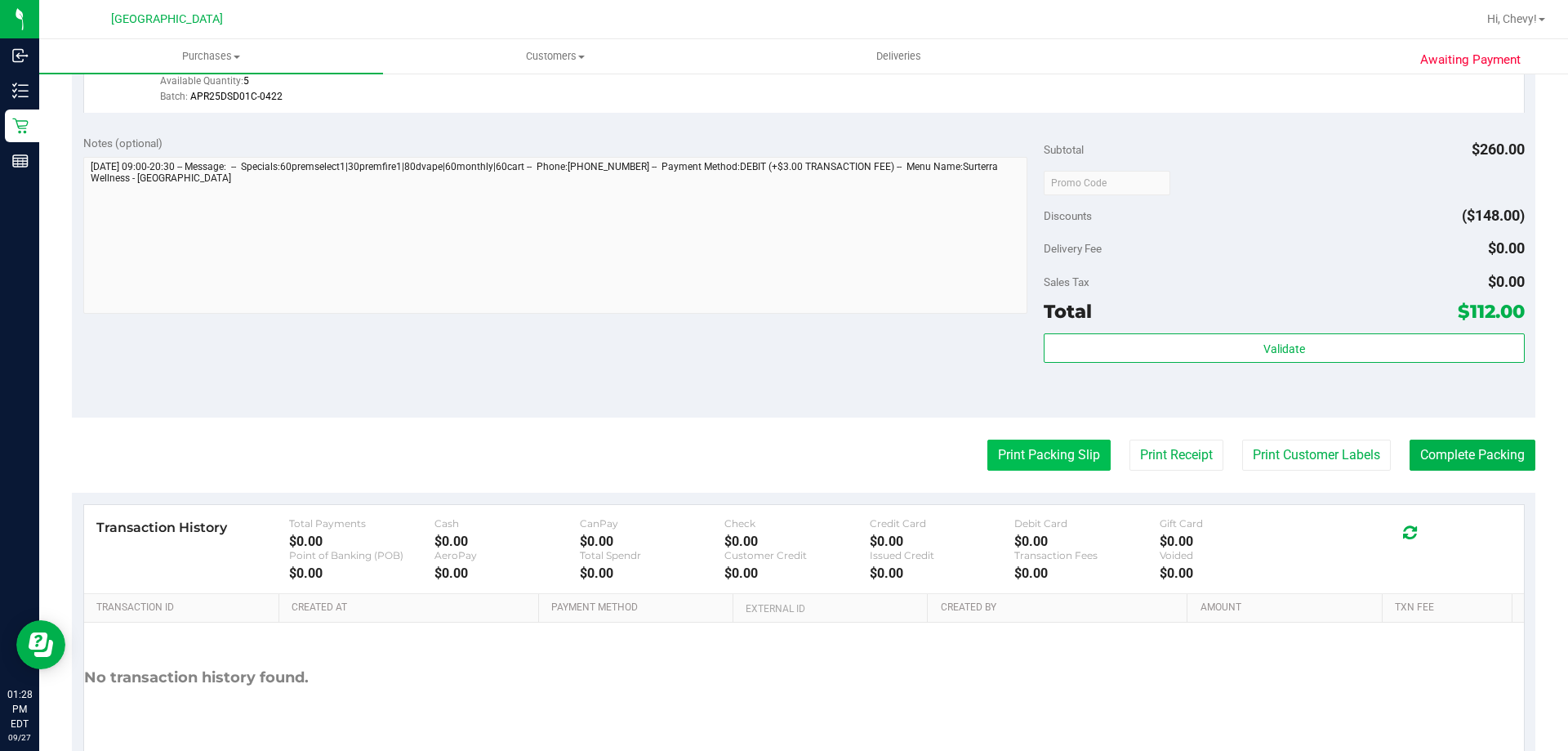
click at [732, 452] on button "Print Packing Slip" at bounding box center [1048, 455] width 123 height 31
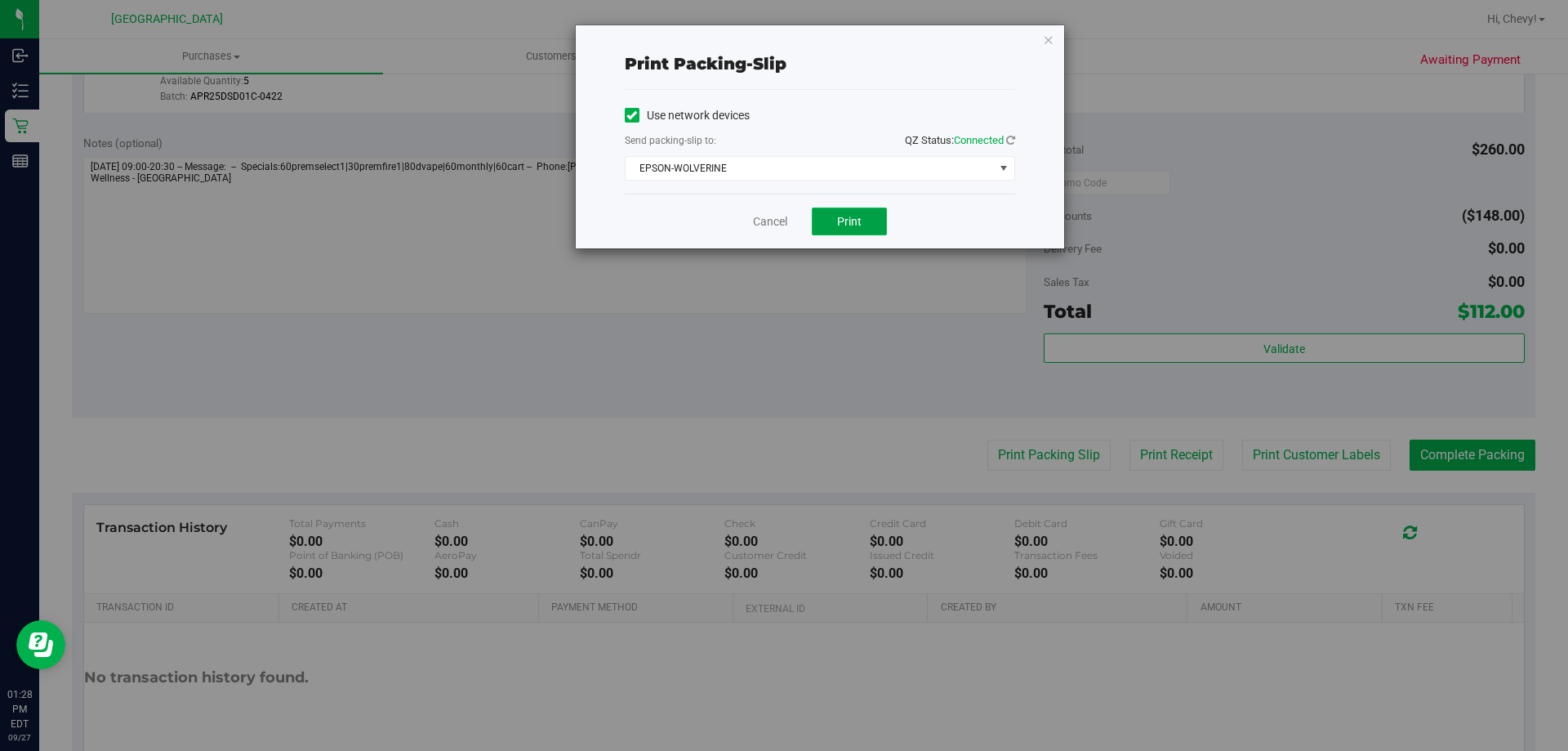
click at [732, 227] on span "Print" at bounding box center [848, 221] width 24 height 13
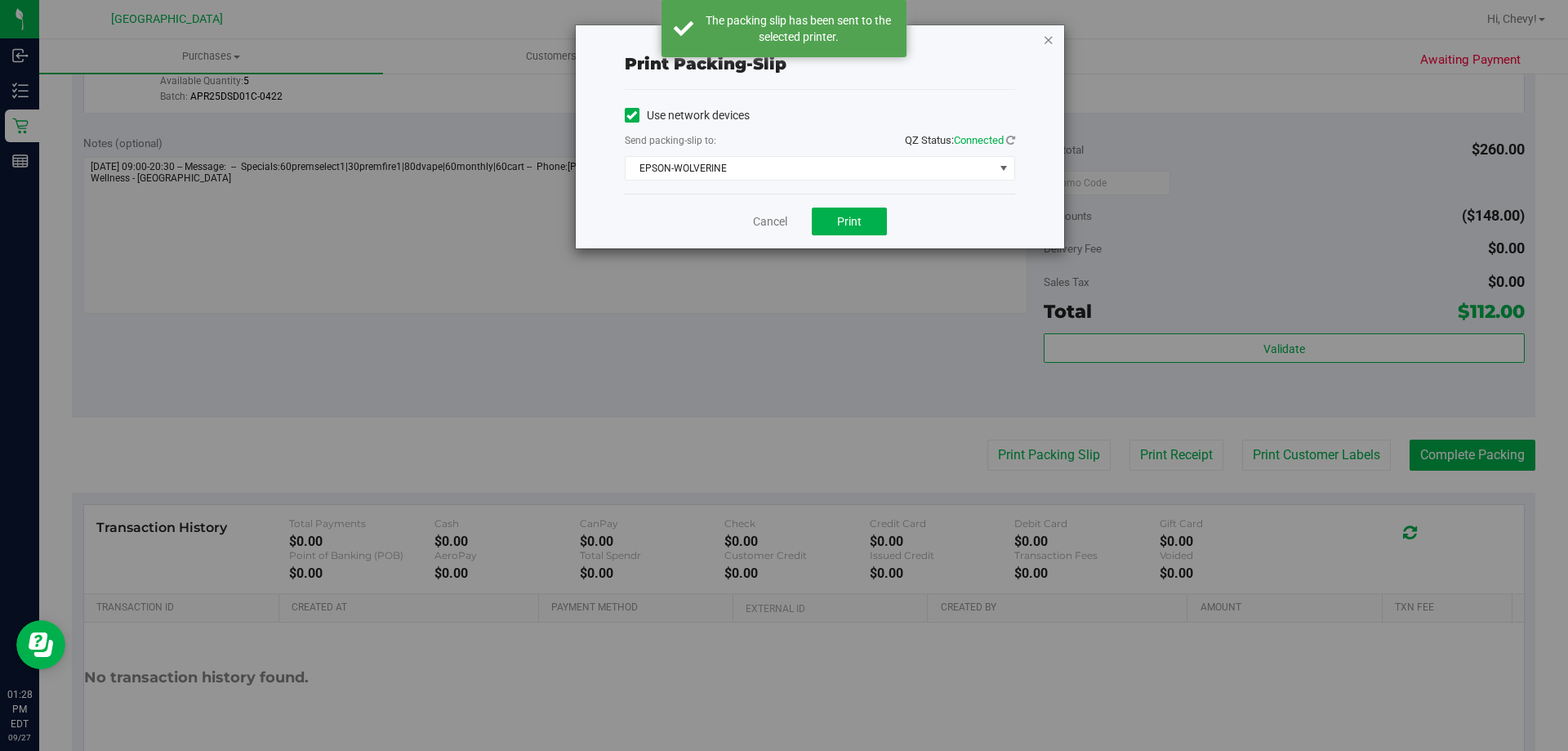
click at [732, 37] on icon "button" at bounding box center [1048, 39] width 12 height 20
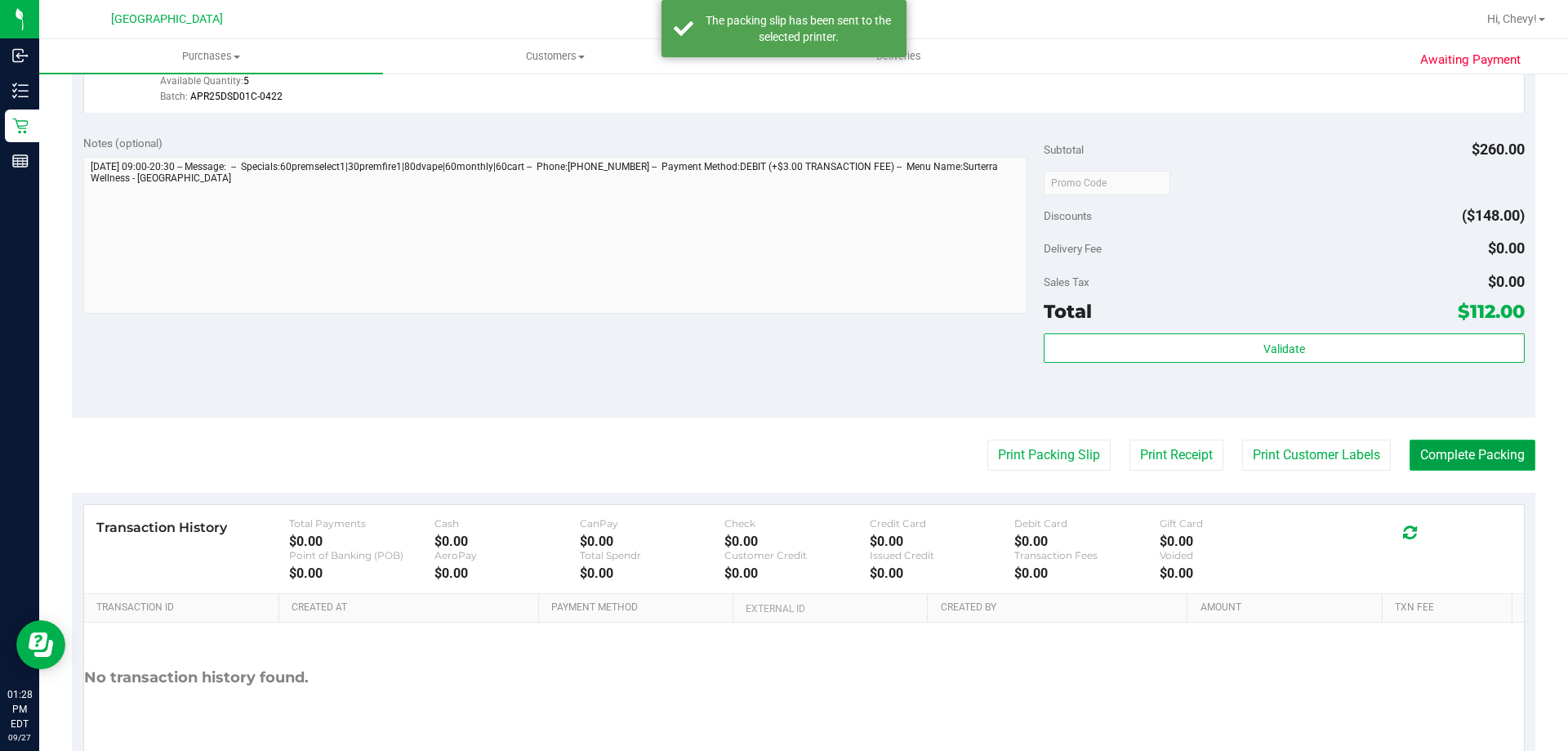
click at [732, 456] on button "Complete Packing" at bounding box center [1472, 455] width 126 height 31
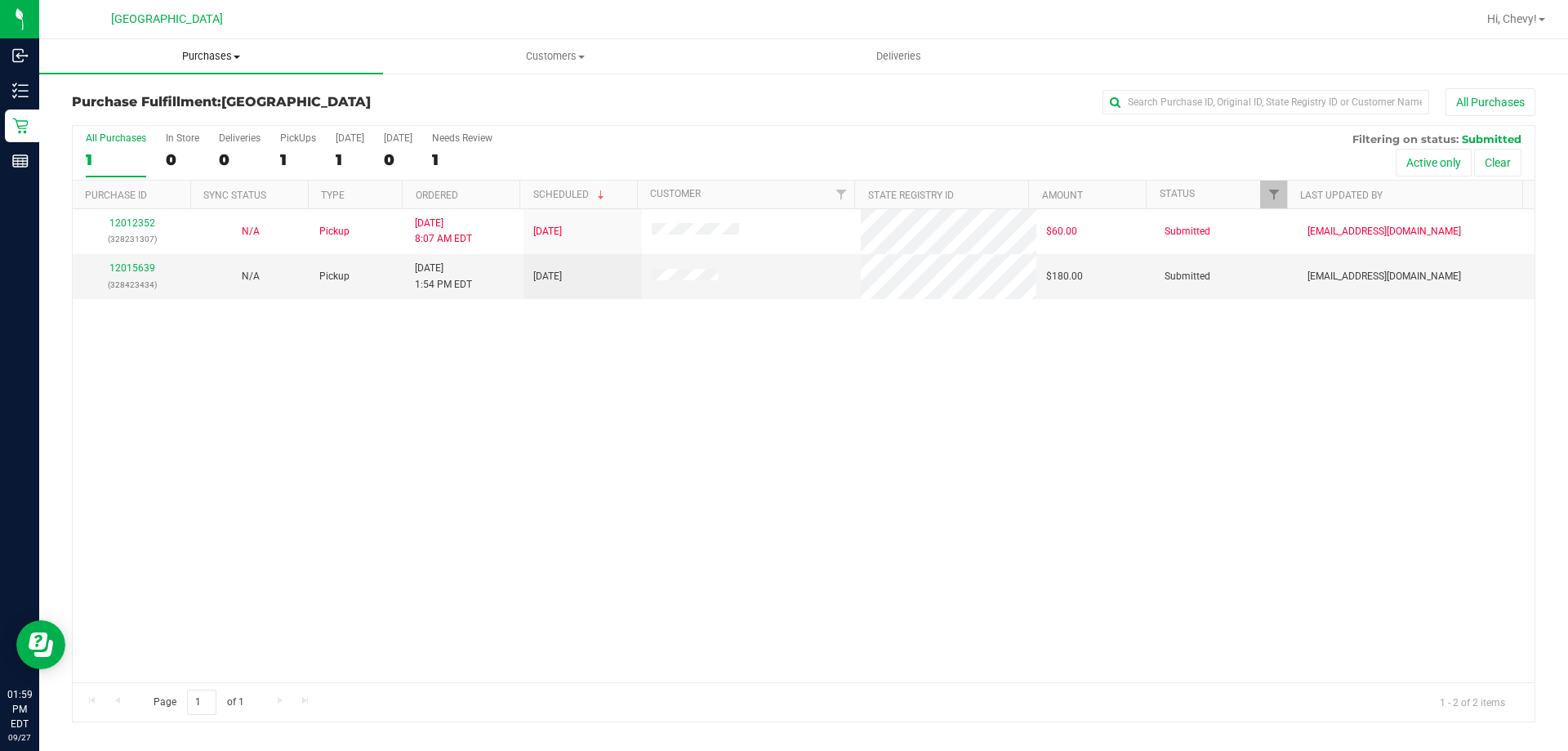
click at [211, 53] on span "Purchases" at bounding box center [211, 56] width 344 height 14
click at [123, 112] on span "Fulfillment" at bounding box center [90, 118] width 101 height 14
click at [206, 61] on span "Purchases" at bounding box center [211, 56] width 344 height 14
click at [94, 112] on span "Fulfillment" at bounding box center [90, 118] width 101 height 14
click at [211, 61] on span "Purchases" at bounding box center [211, 56] width 344 height 14
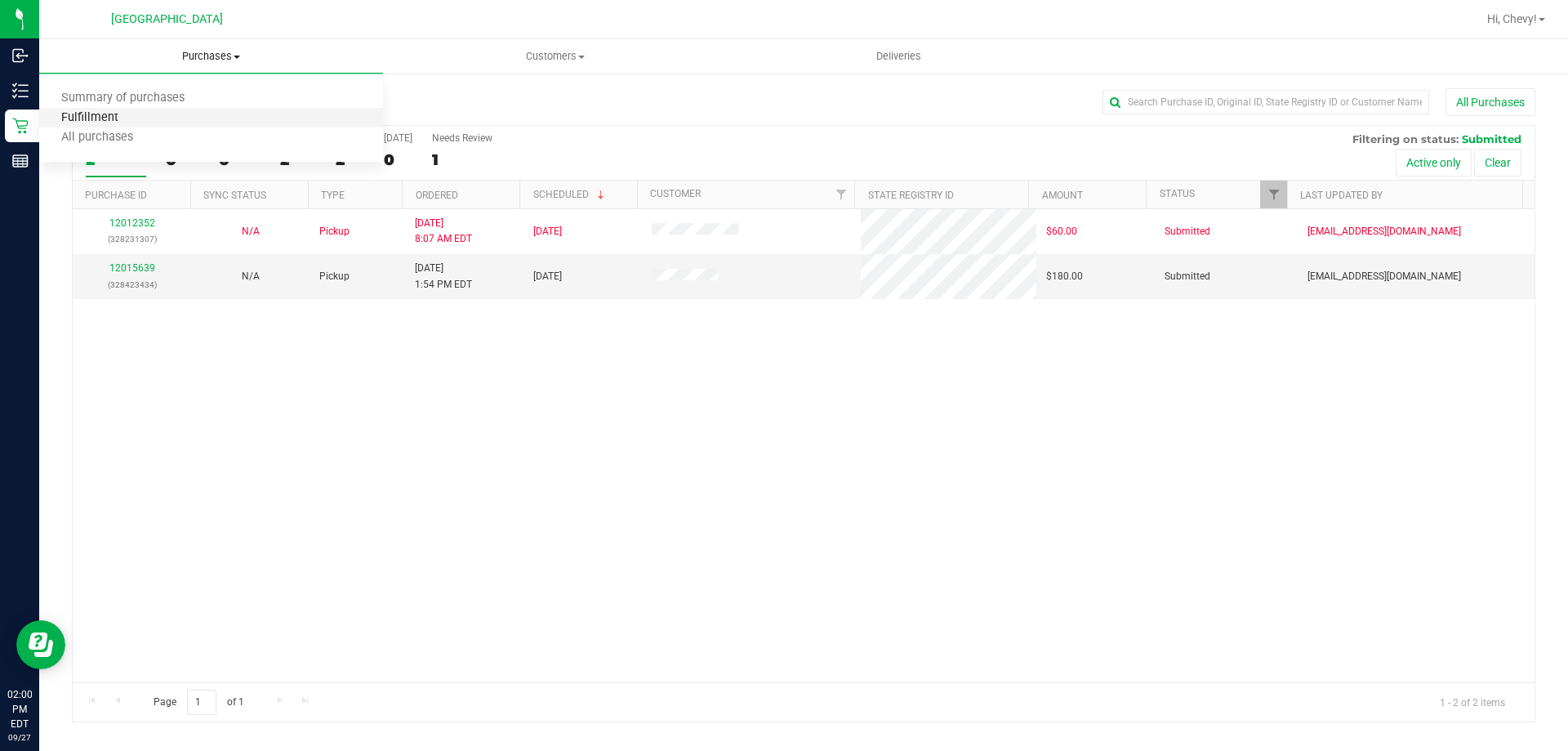
click at [101, 123] on span "Fulfillment" at bounding box center [90, 118] width 101 height 14
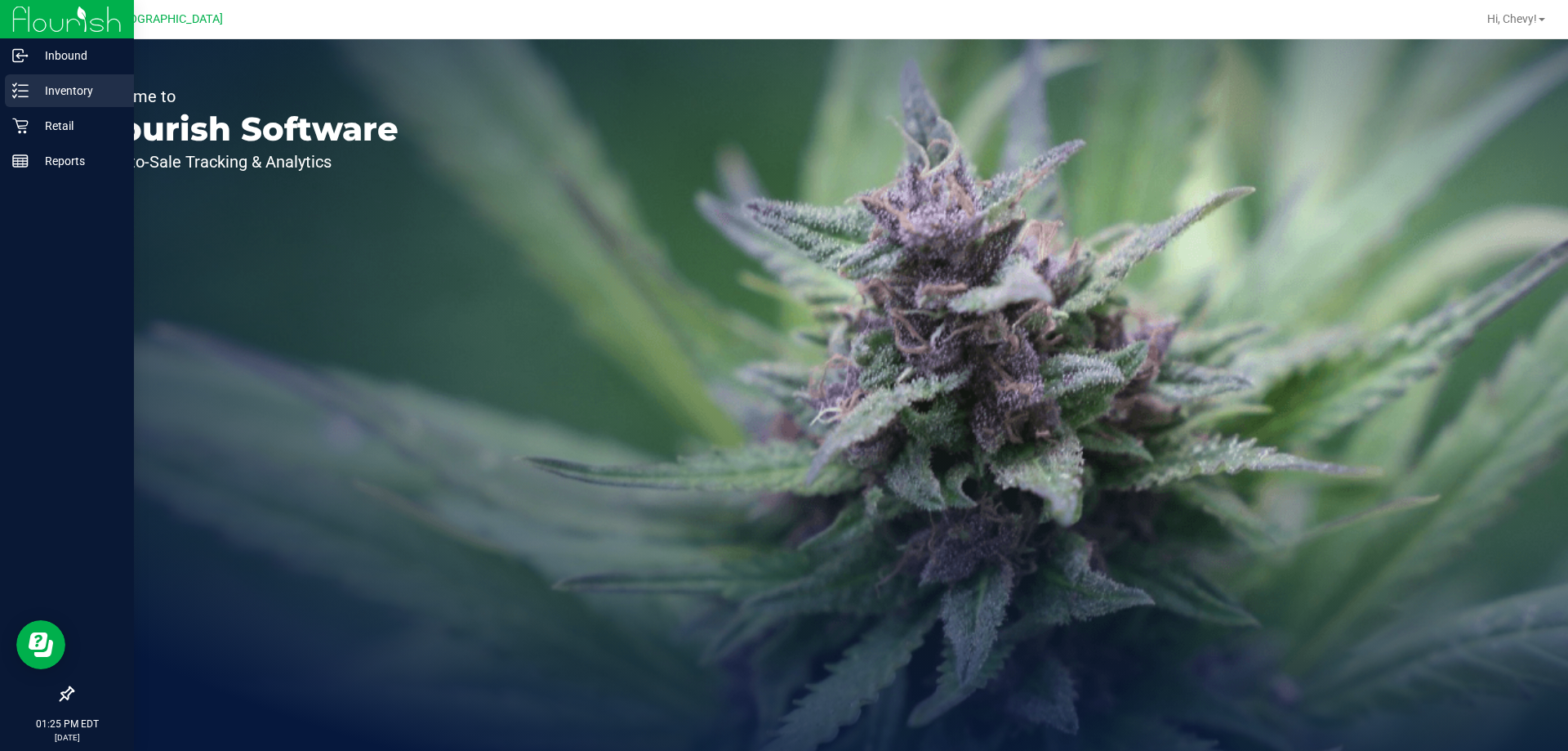
click at [29, 82] on p "Inventory" at bounding box center [78, 91] width 98 height 20
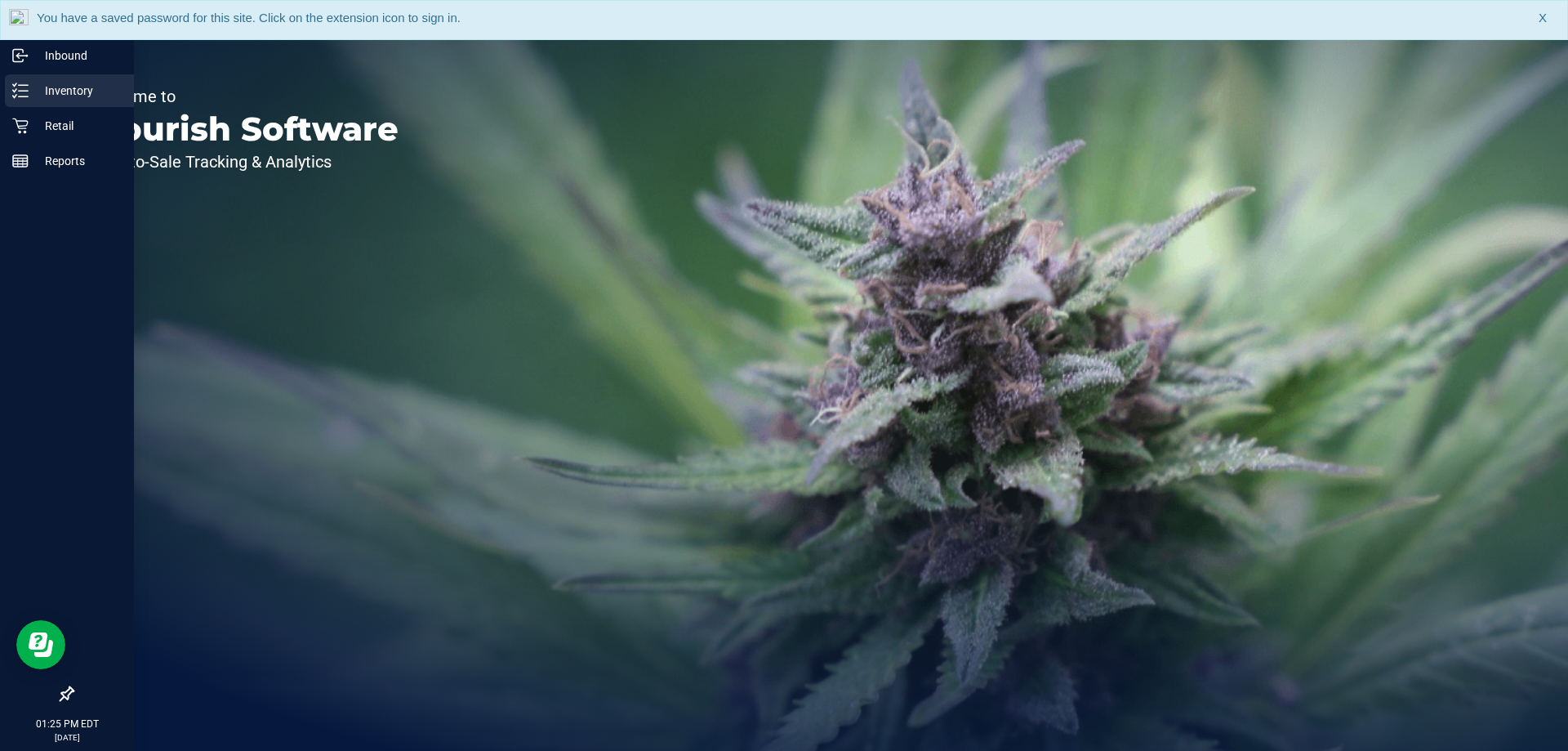
click at [53, 84] on p "Inventory" at bounding box center [78, 91] width 98 height 20
click at [29, 91] on p "Inventory" at bounding box center [78, 91] width 98 height 20
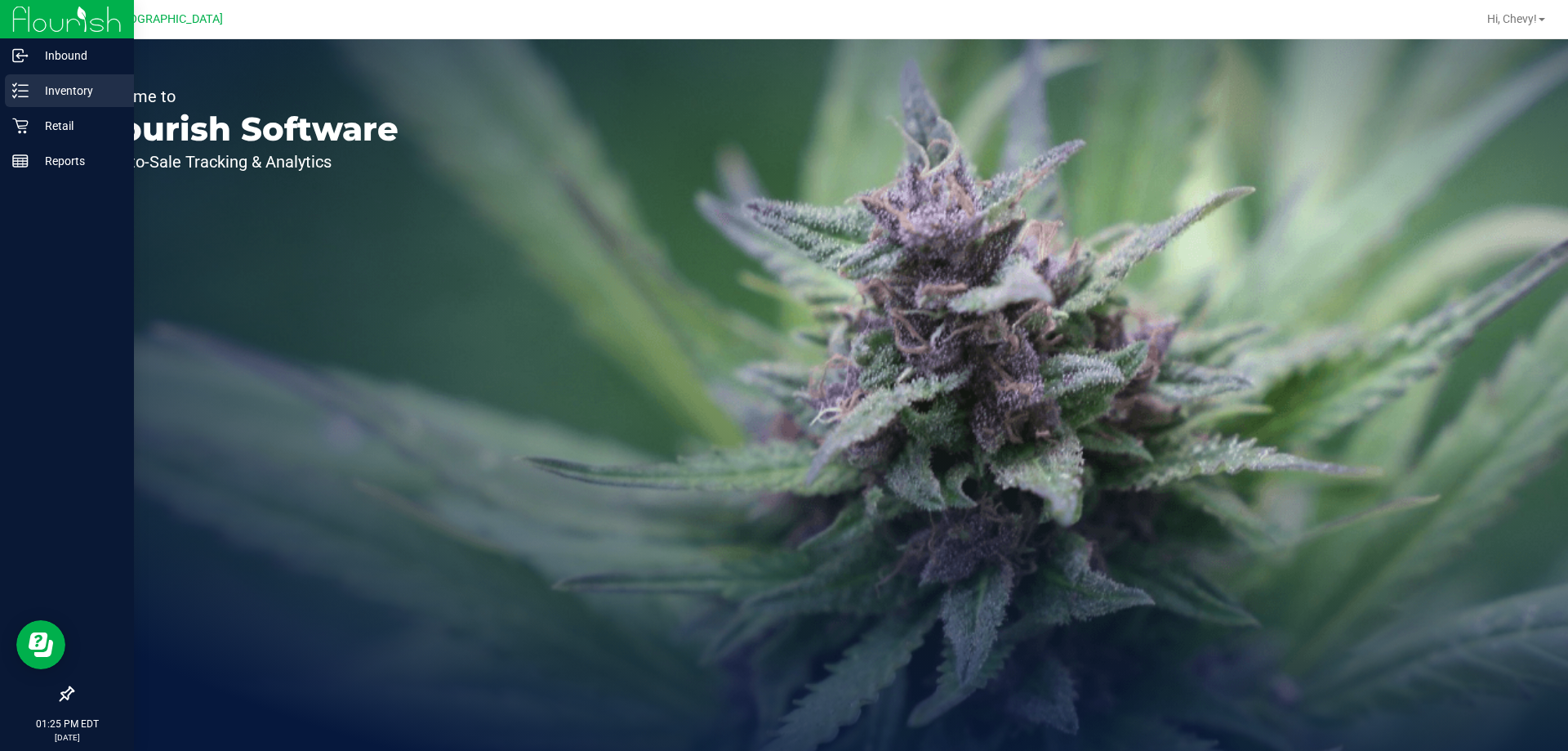
click at [76, 93] on p "Inventory" at bounding box center [78, 91] width 98 height 20
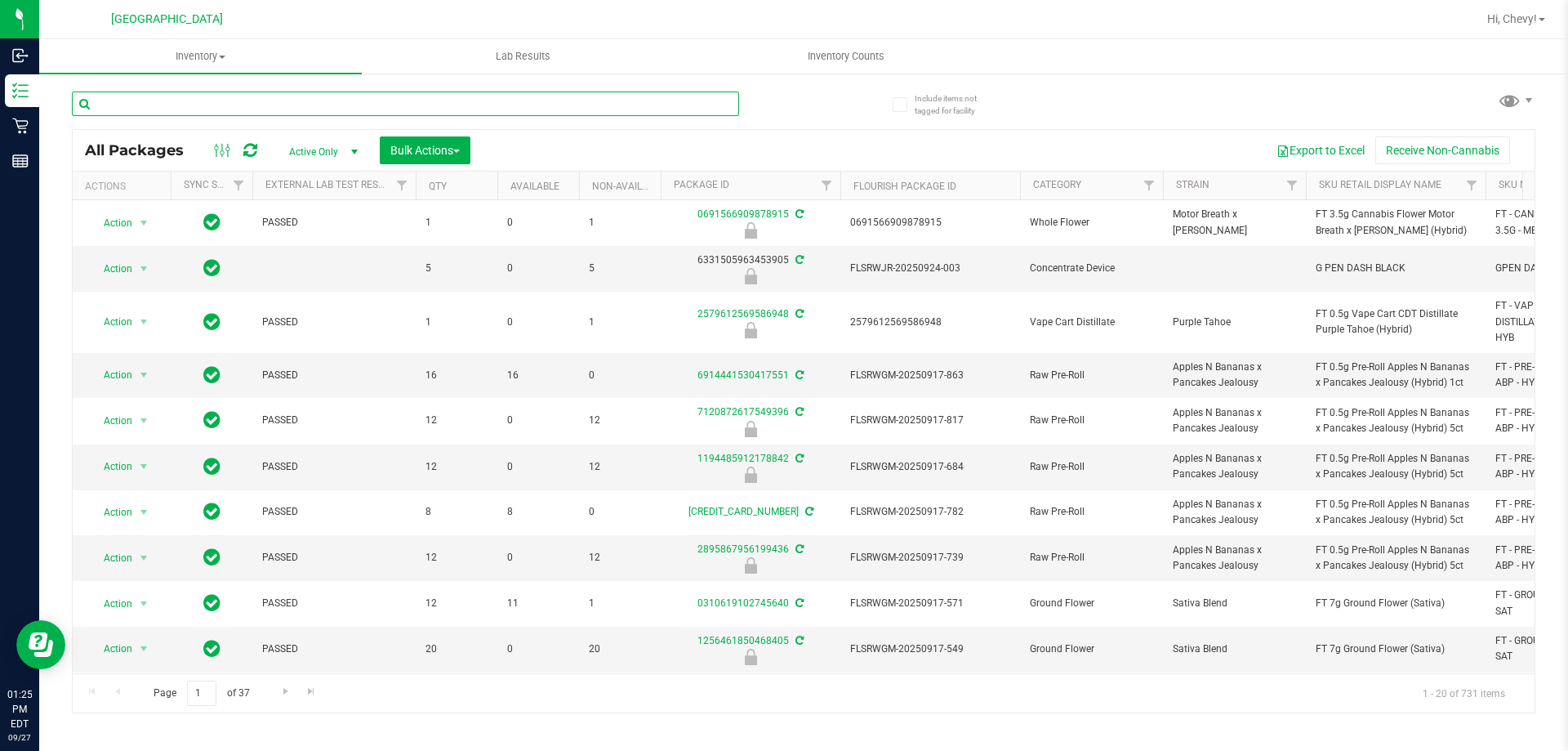
click at [517, 113] on input "text" at bounding box center [405, 103] width 667 height 24
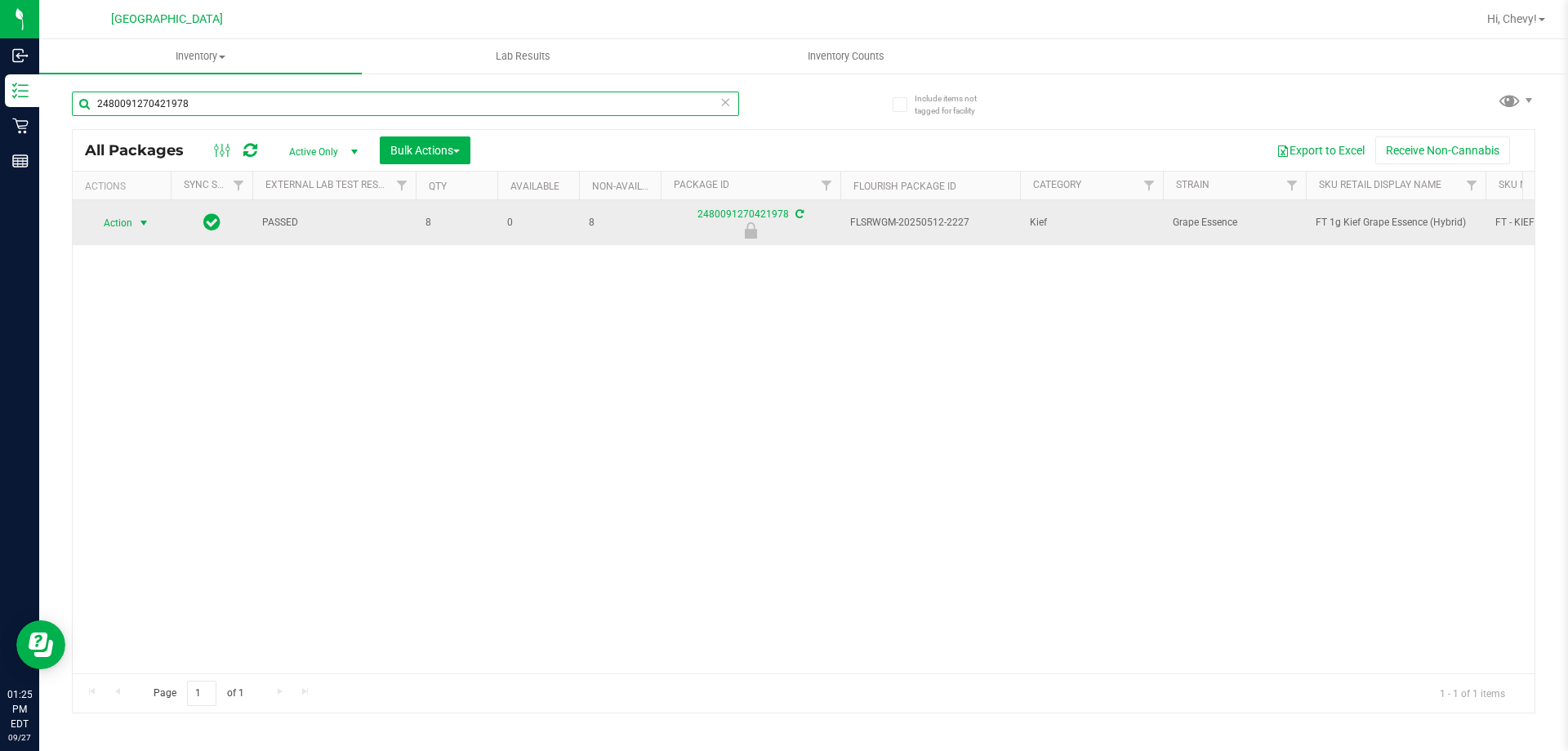
type input "2480091270421978"
click at [120, 218] on span "Action" at bounding box center [110, 223] width 44 height 23
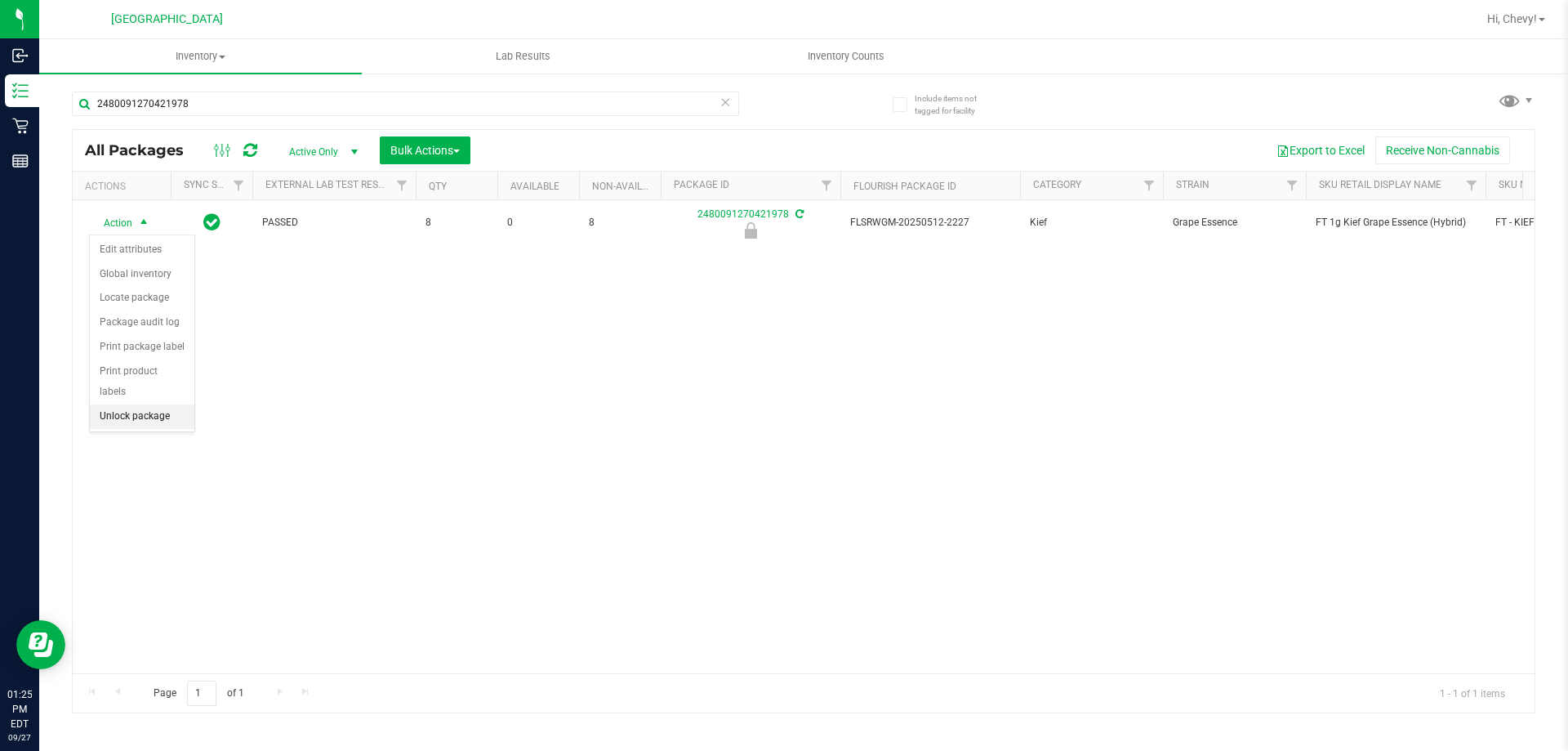
click at [148, 404] on li "Unlock package" at bounding box center [141, 416] width 104 height 24
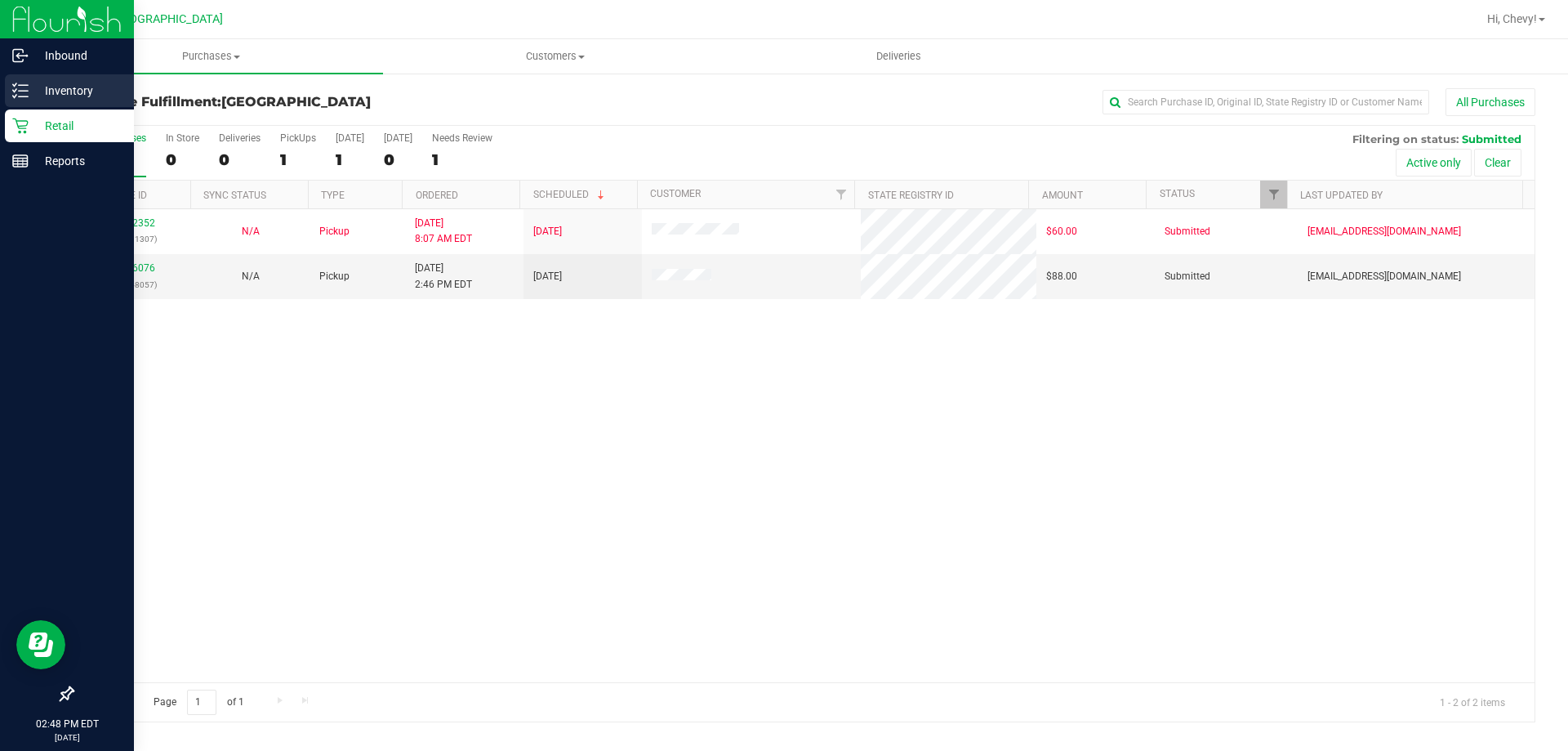
click at [23, 88] on icon at bounding box center [21, 91] width 16 height 16
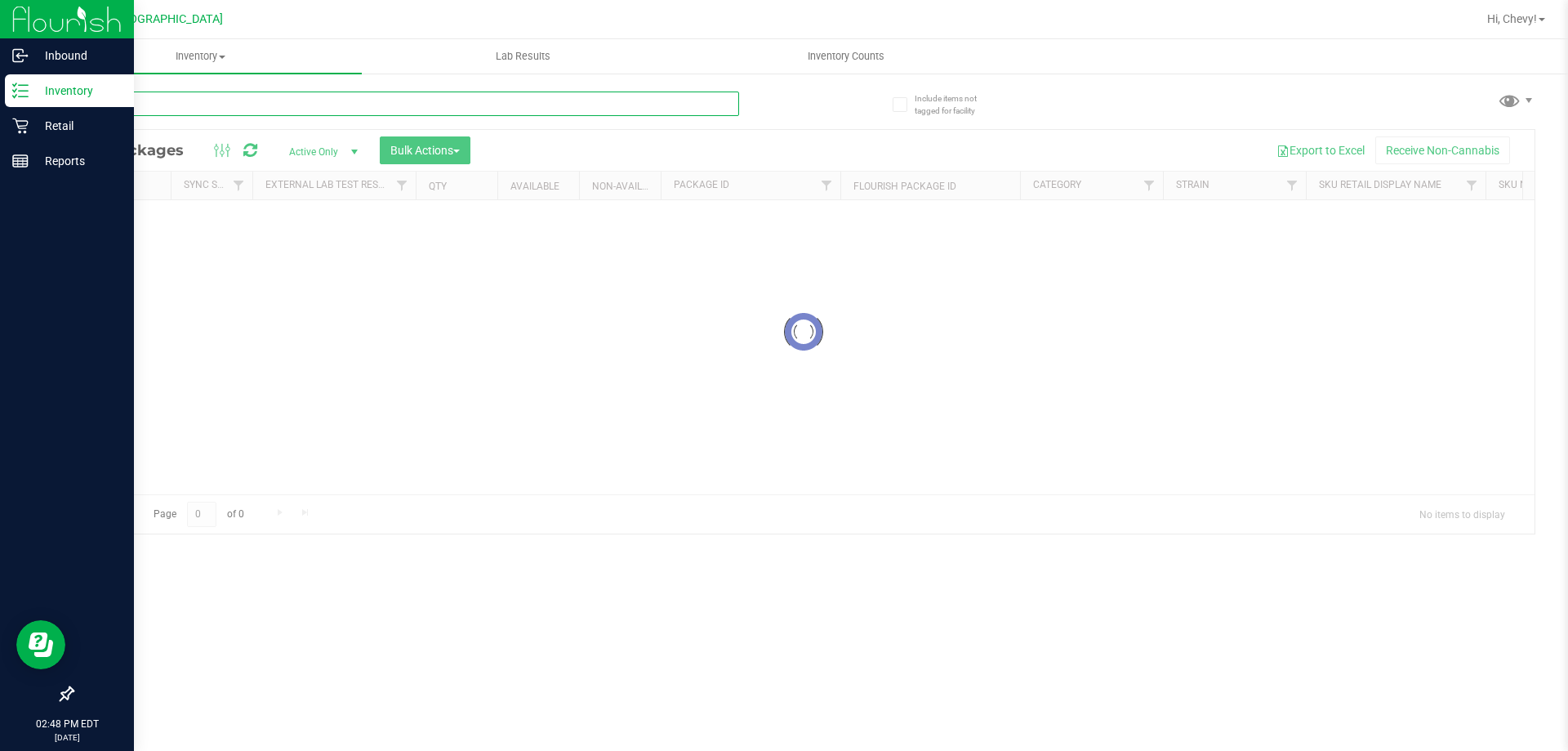
click at [266, 108] on input "text" at bounding box center [405, 103] width 667 height 24
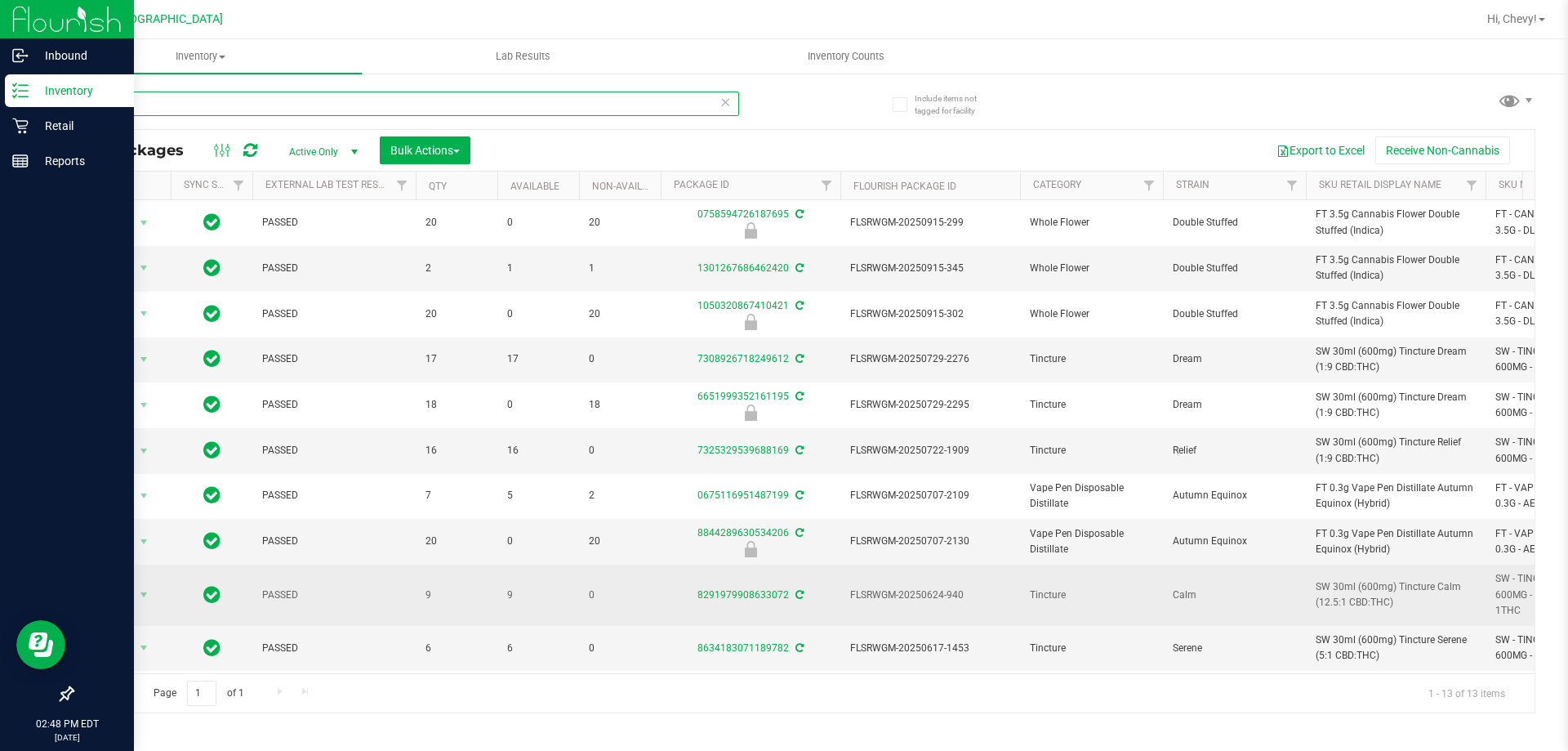
scroll to position [146, 0]
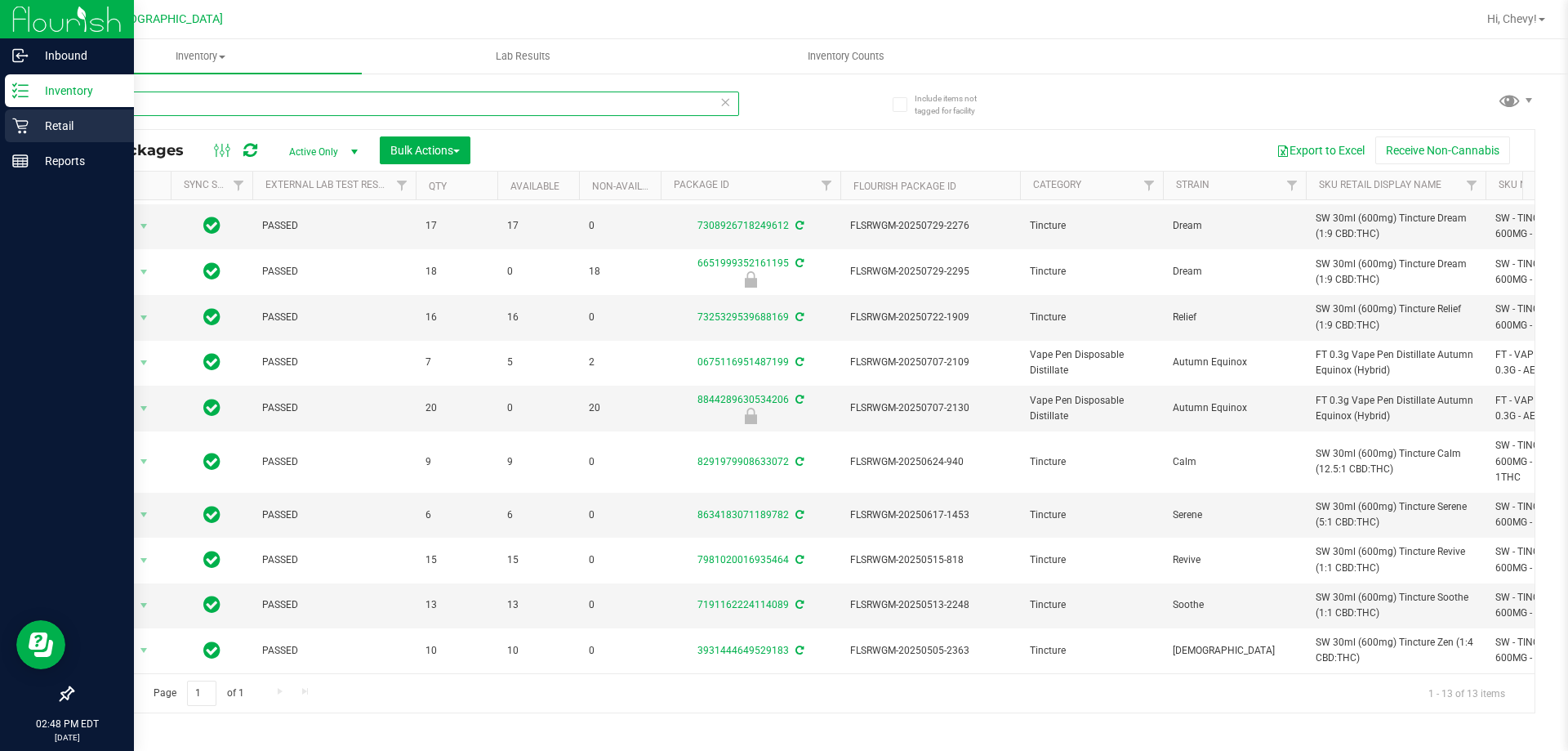
type input "t"
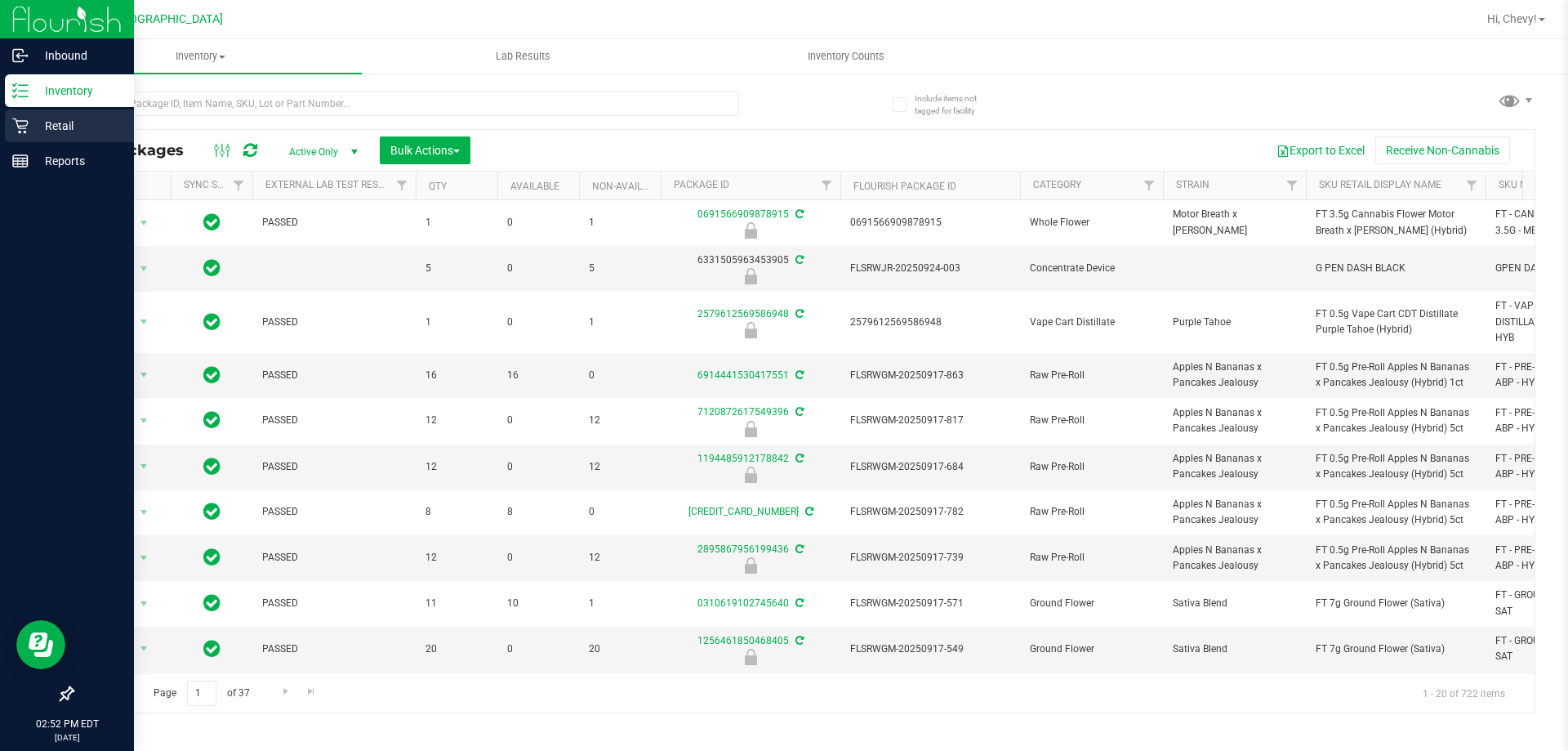
click at [12, 120] on div "Retail" at bounding box center [69, 126] width 129 height 33
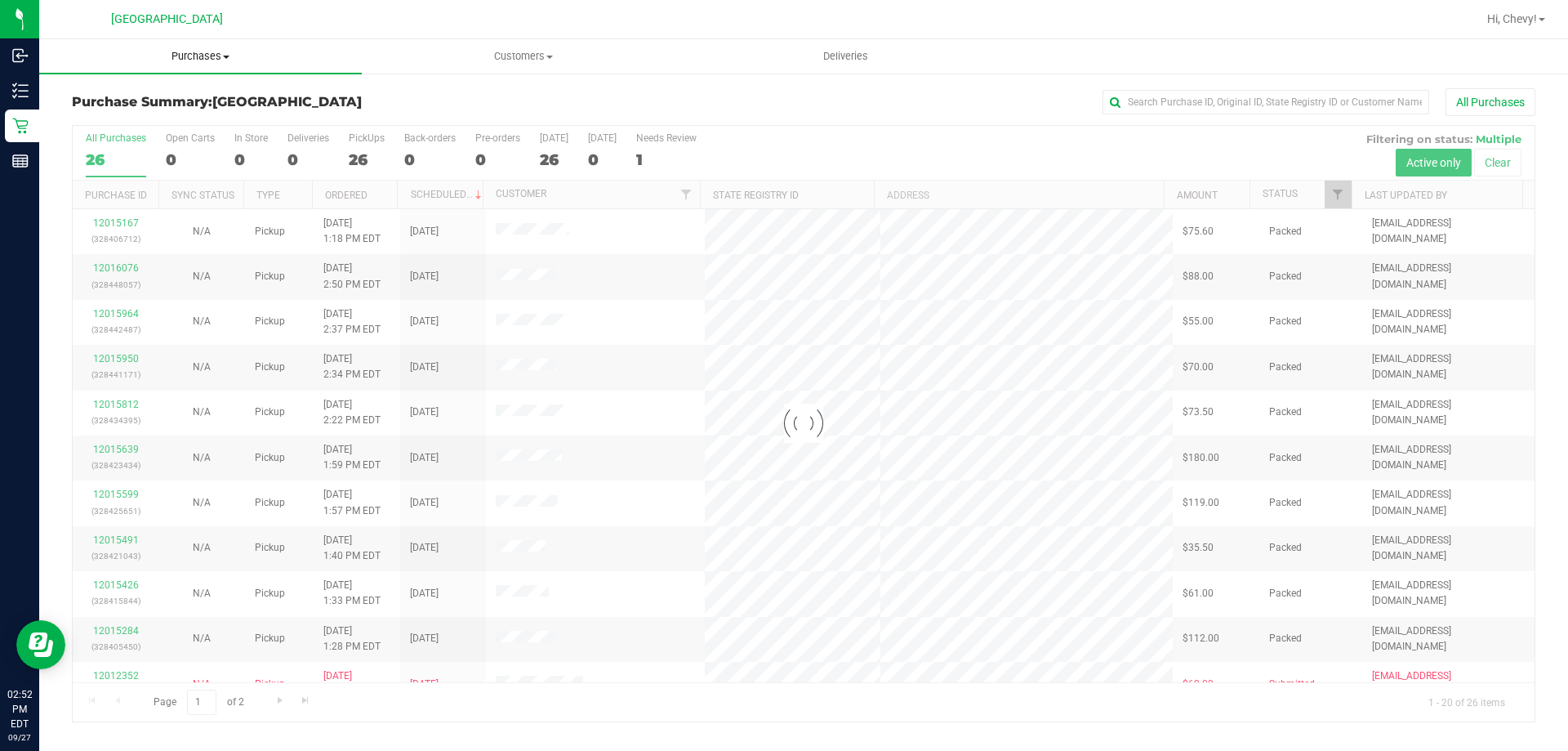
click at [189, 52] on span "Purchases" at bounding box center [200, 56] width 322 height 14
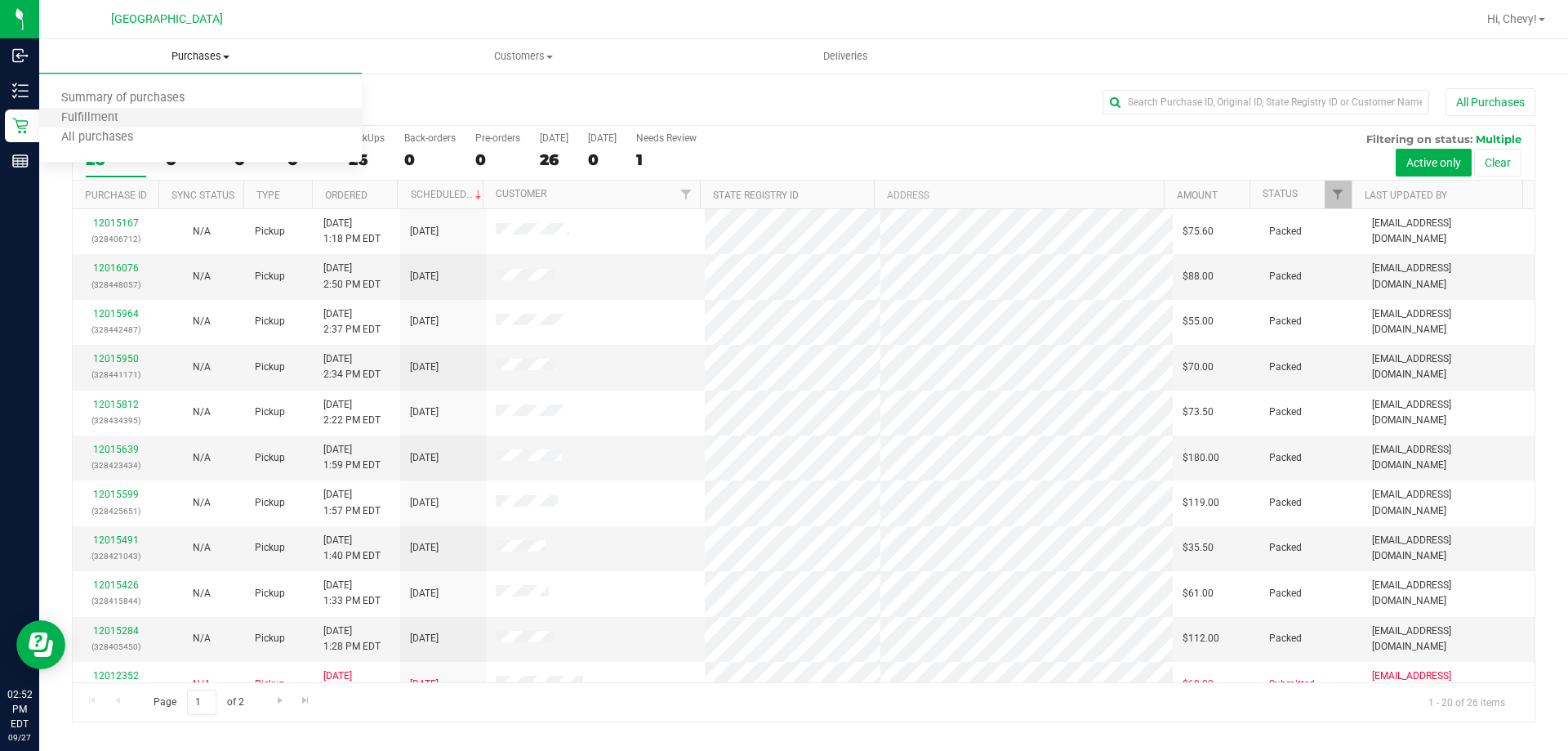
click at [186, 115] on li "Fulfillment" at bounding box center [200, 119] width 322 height 20
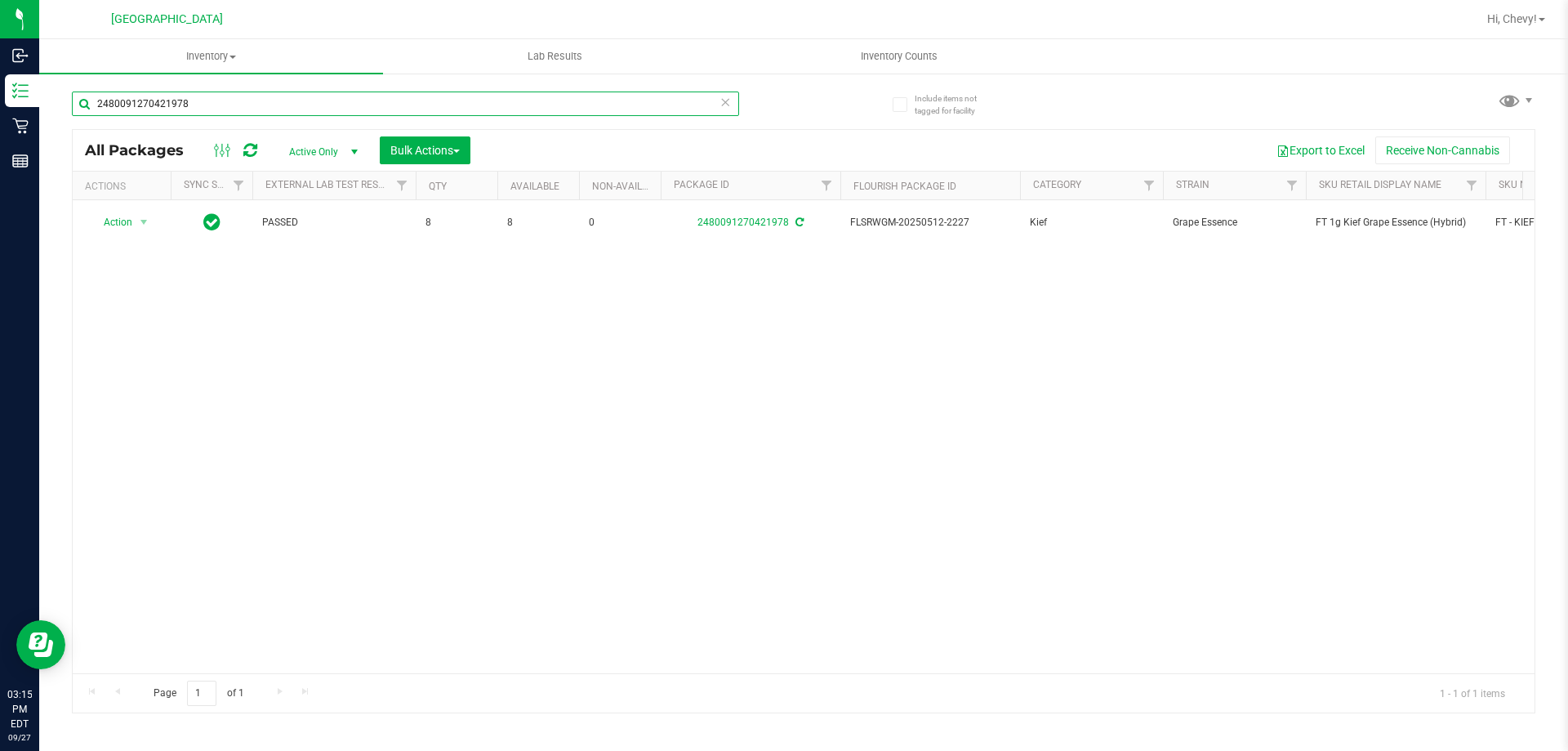
click at [194, 103] on input "2480091270421978" at bounding box center [405, 103] width 667 height 24
type input "2"
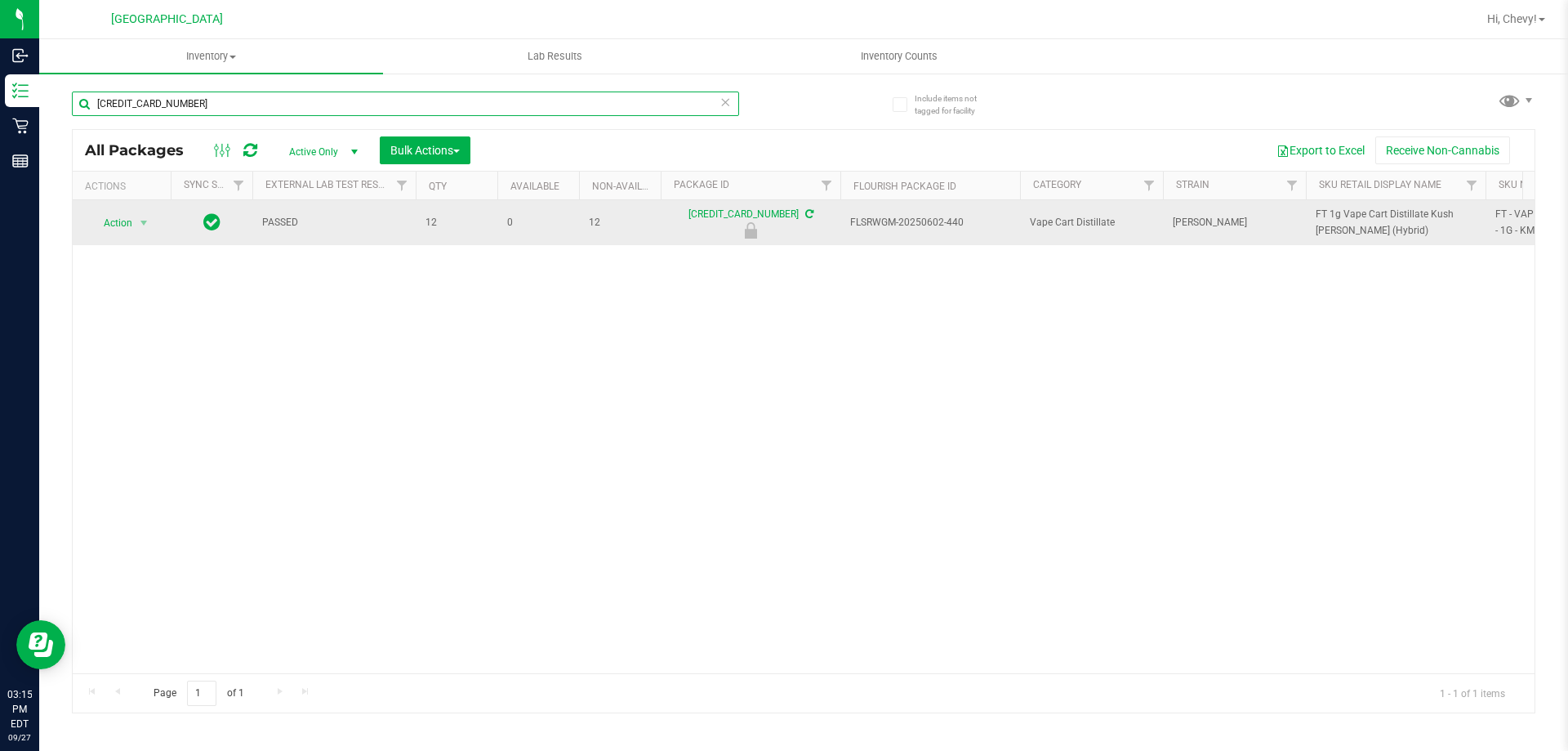
type input "[CREDIT_CARD_NUMBER]"
click at [107, 223] on span "Action" at bounding box center [110, 223] width 44 height 23
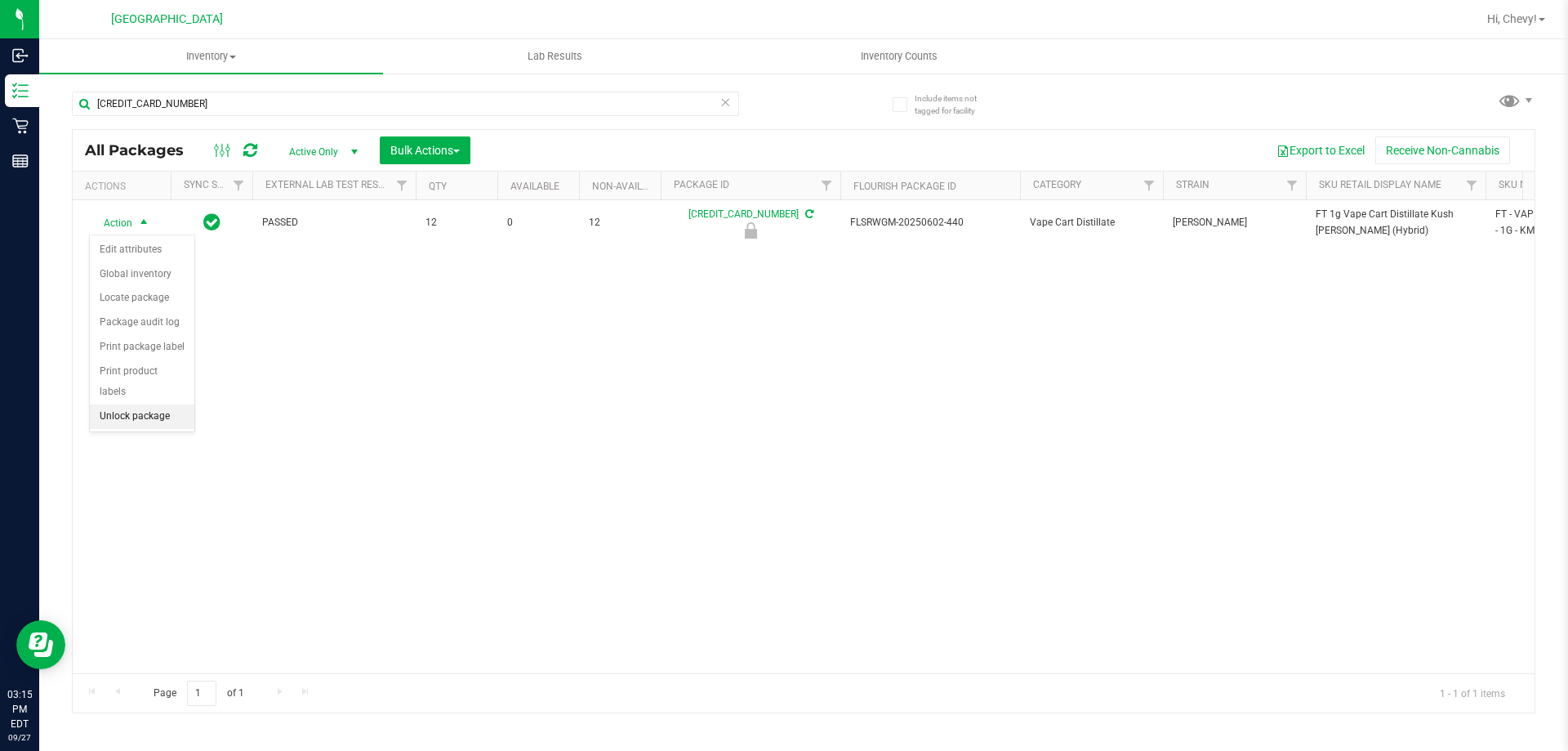
click at [119, 404] on li "Unlock package" at bounding box center [141, 416] width 104 height 24
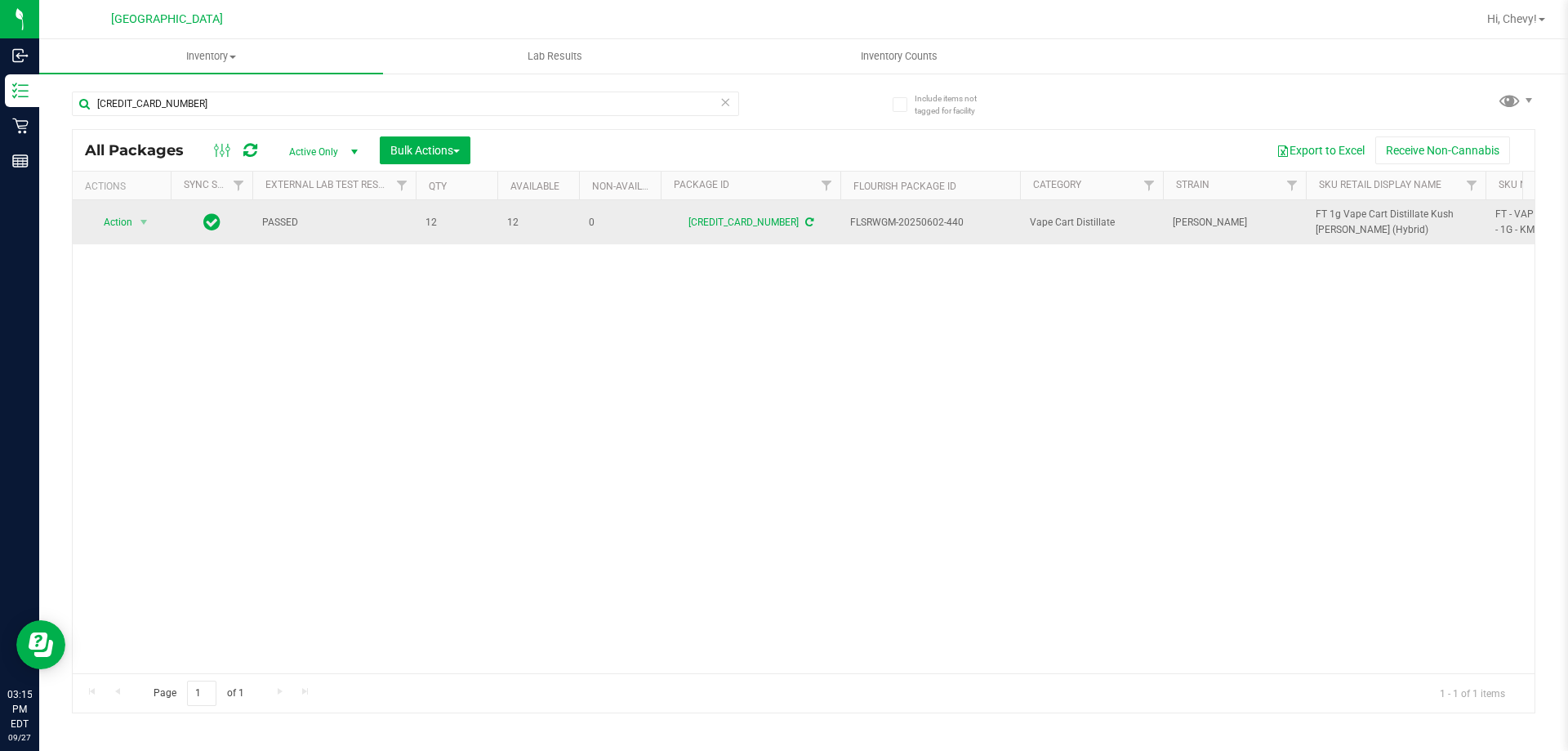
click at [1365, 217] on span "FT 1g Vape Cart Distillate Kush [PERSON_NAME] (Hybrid)" at bounding box center [1395, 222] width 160 height 31
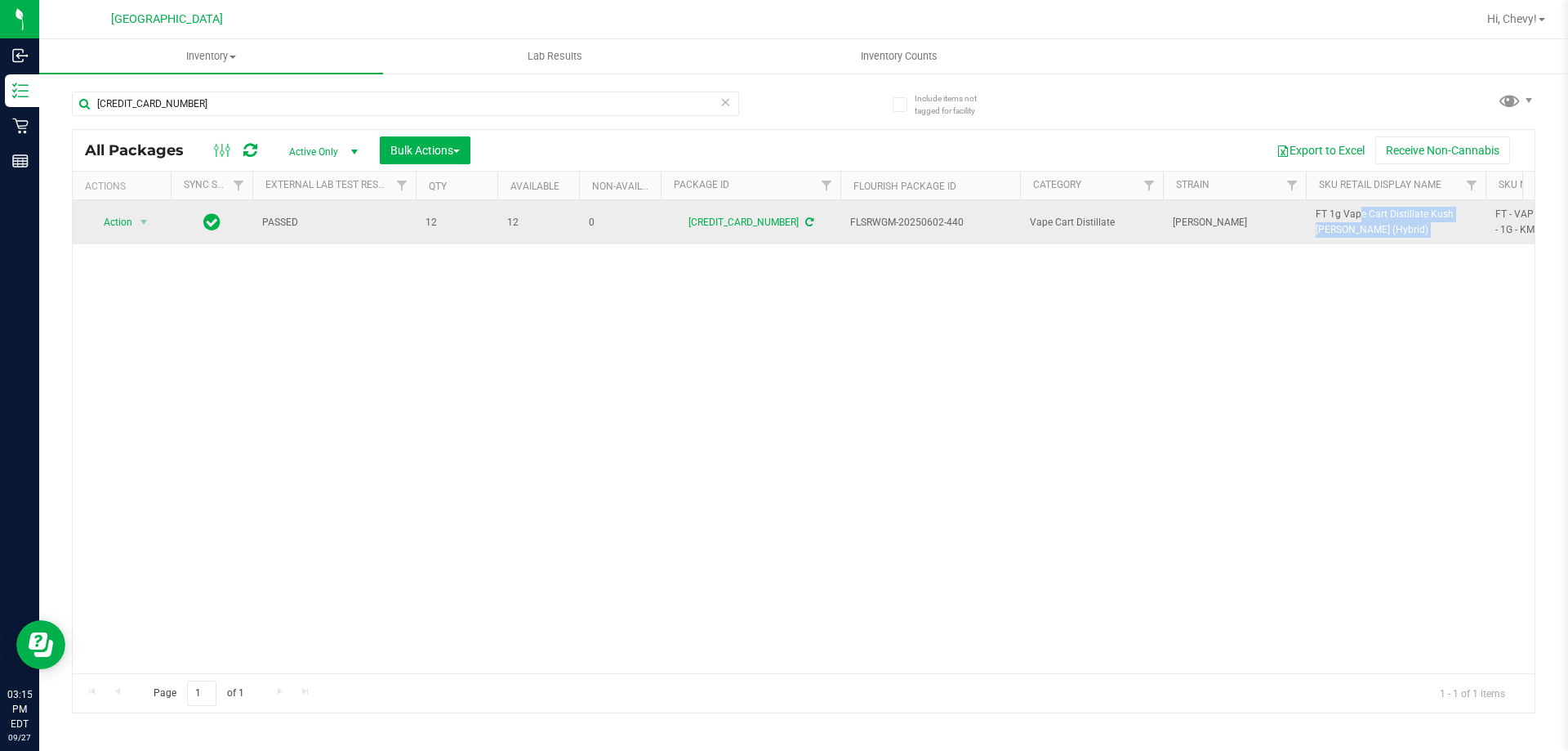
click at [1365, 217] on span "FT 1g Vape Cart Distillate Kush [PERSON_NAME] (Hybrid)" at bounding box center [1395, 222] width 160 height 31
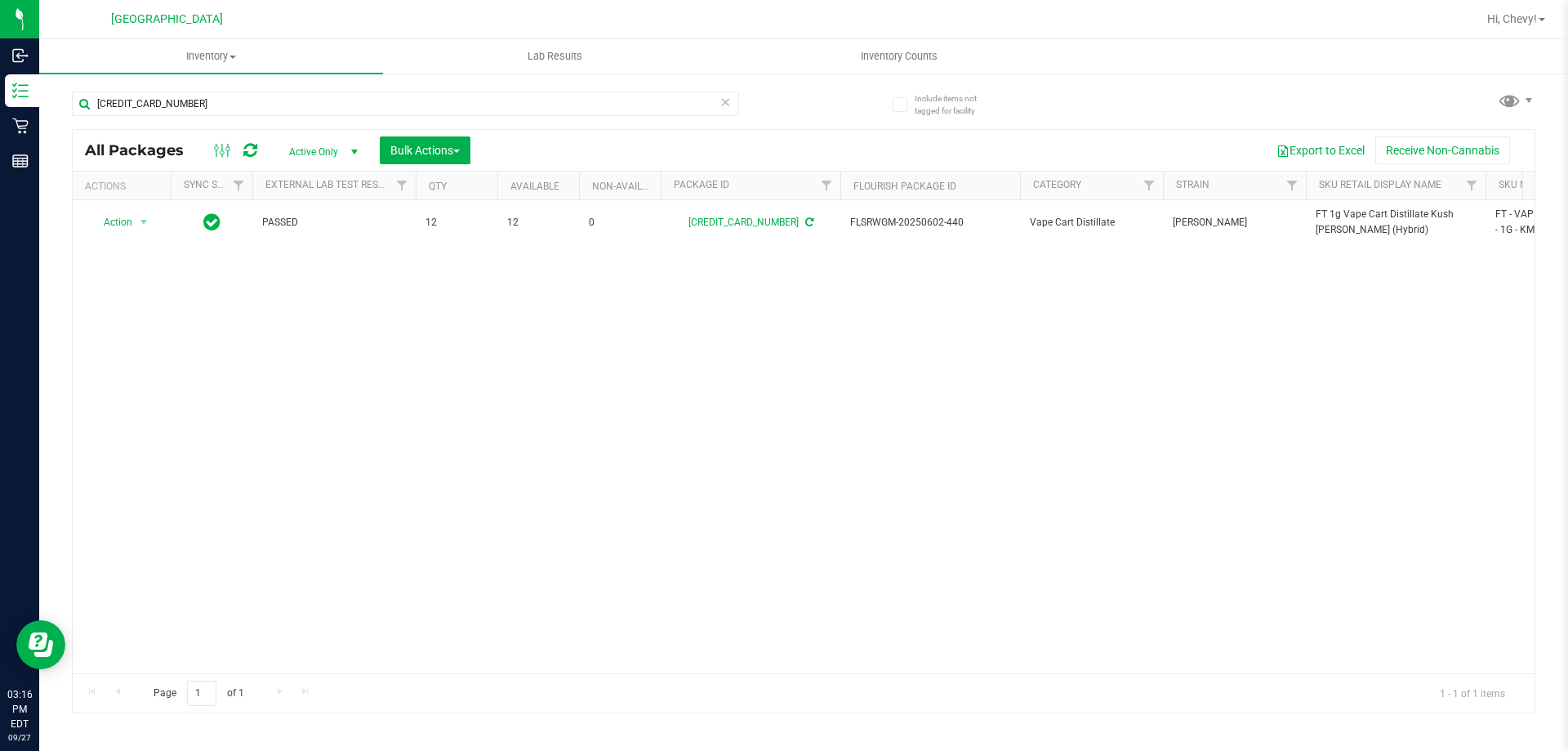
click at [368, 90] on div "[CREDIT_CARD_NUMBER]" at bounding box center [437, 103] width 731 height 53
drag, startPoint x: 368, startPoint y: 90, endPoint x: 363, endPoint y: 101, distance: 12.1
click at [365, 96] on div "[CREDIT_CARD_NUMBER]" at bounding box center [437, 103] width 731 height 53
click at [362, 105] on input "[CREDIT_CARD_NUMBER]" at bounding box center [405, 103] width 667 height 24
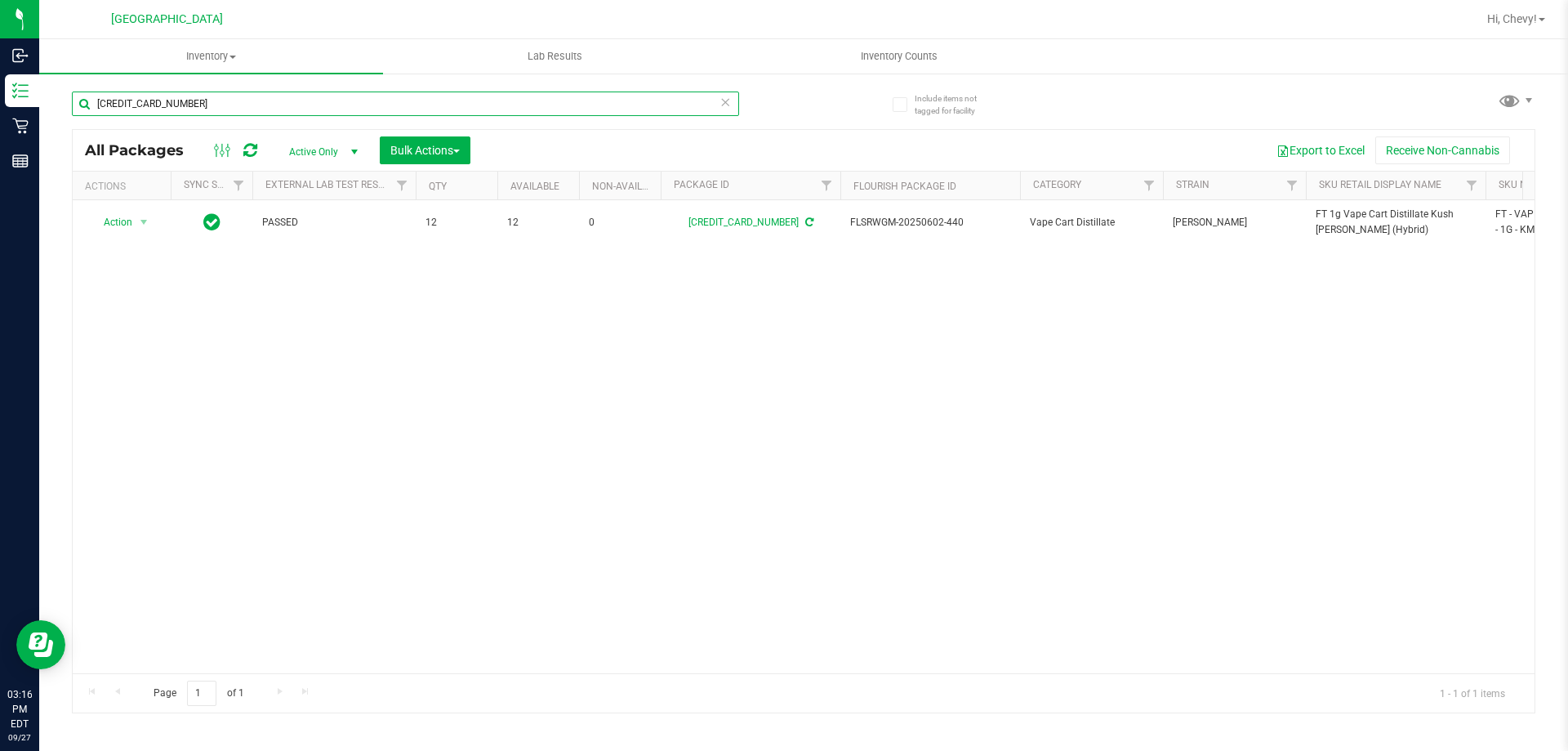
paste input "FT 1g Vape Cart Distillate Kush [PERSON_NAME] (Hybrid)"
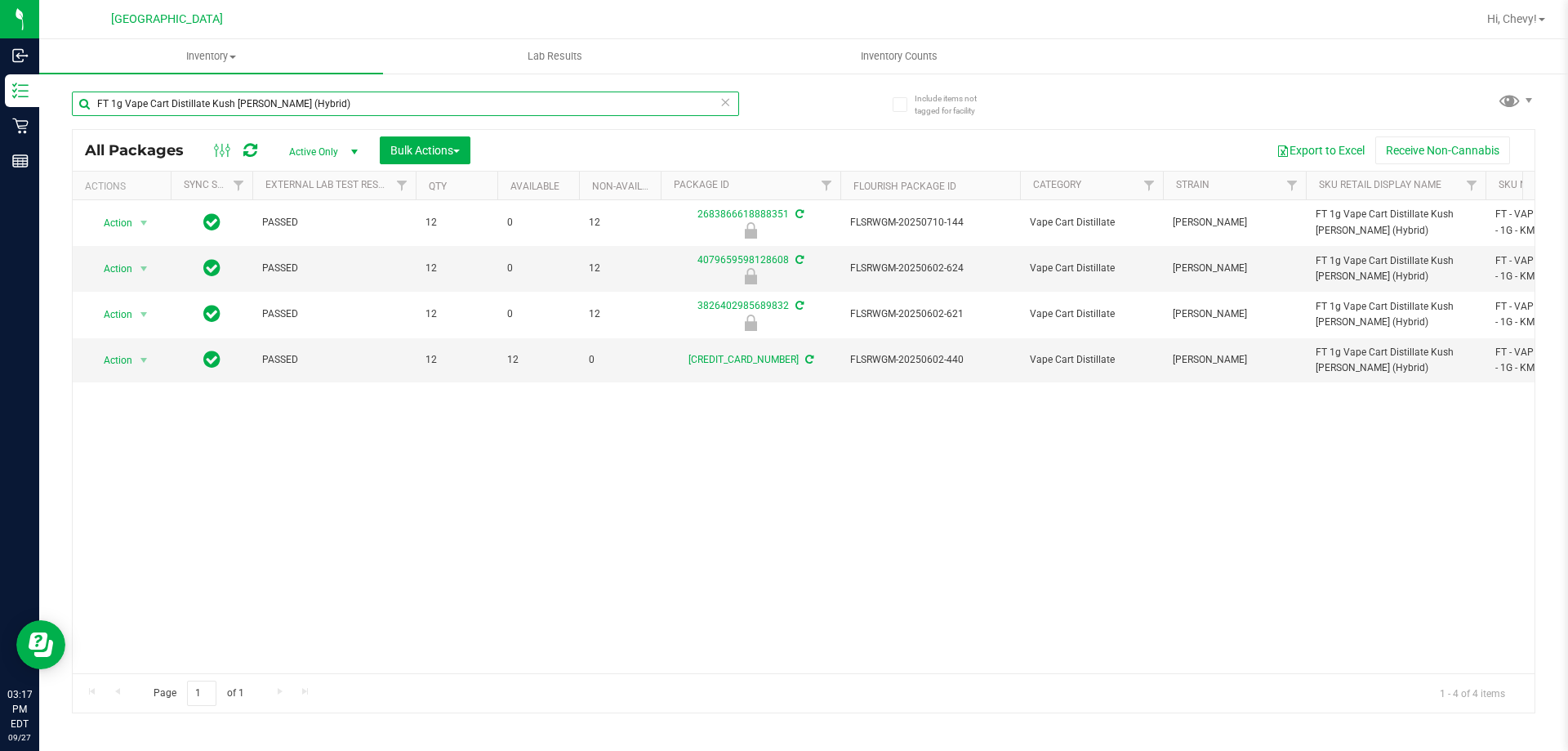
type input "FT 1g Vape Cart Distillate Kush [PERSON_NAME] (Hybrid)"
